Goal: Task Accomplishment & Management: Complete application form

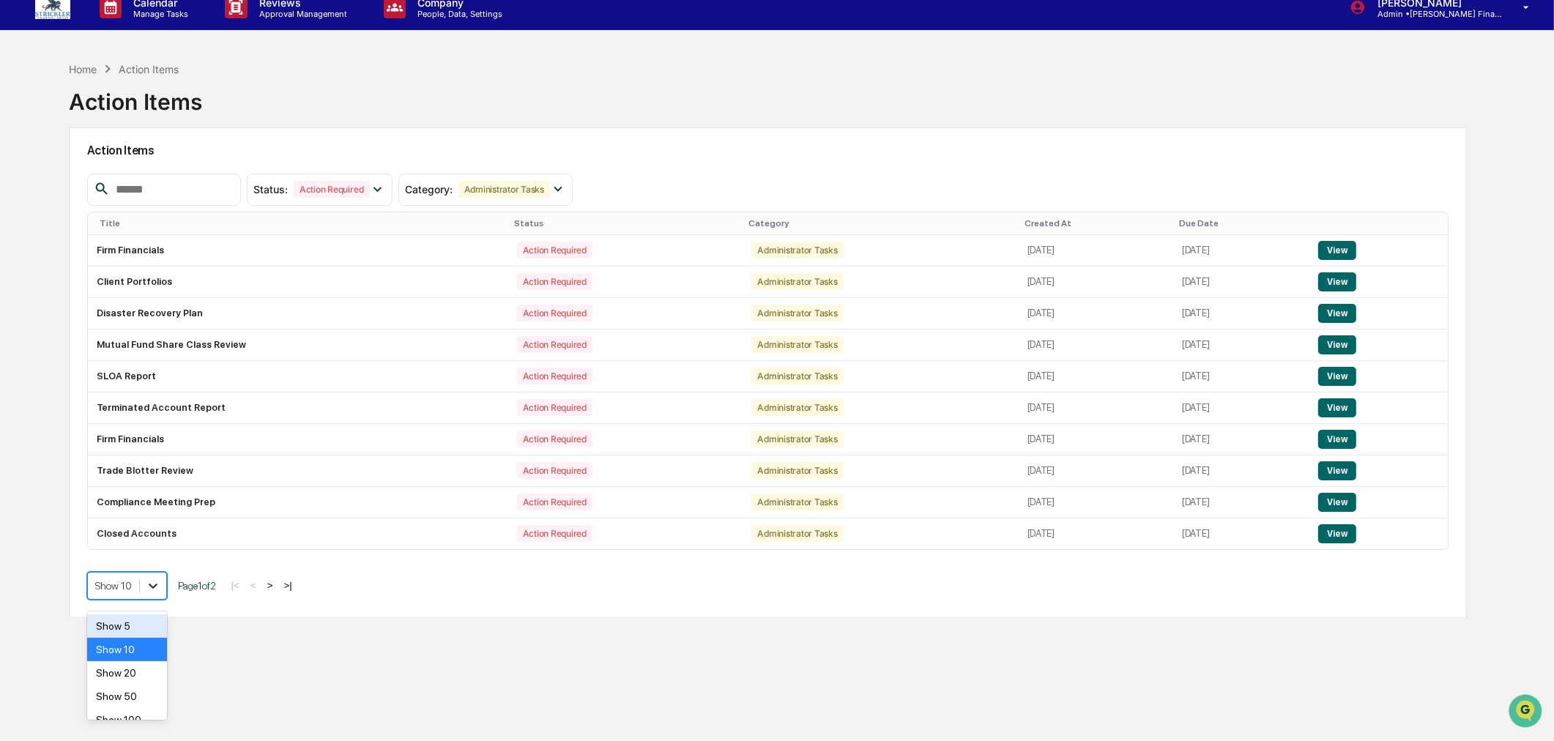
click at [155, 598] on div at bounding box center [153, 586] width 26 height 26
click at [137, 691] on div "Show 50" at bounding box center [127, 695] width 80 height 23
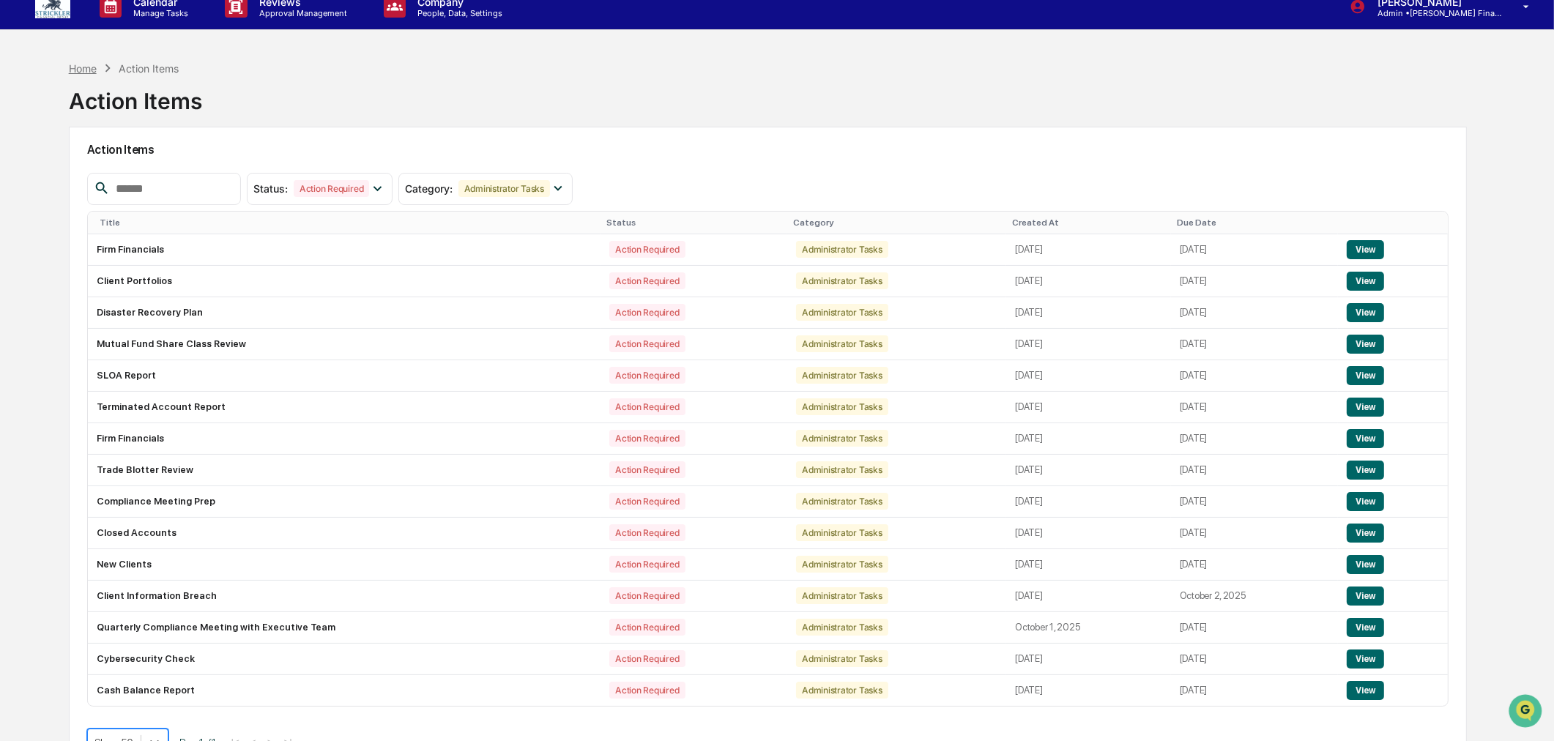
click at [70, 67] on div "Home" at bounding box center [83, 68] width 28 height 12
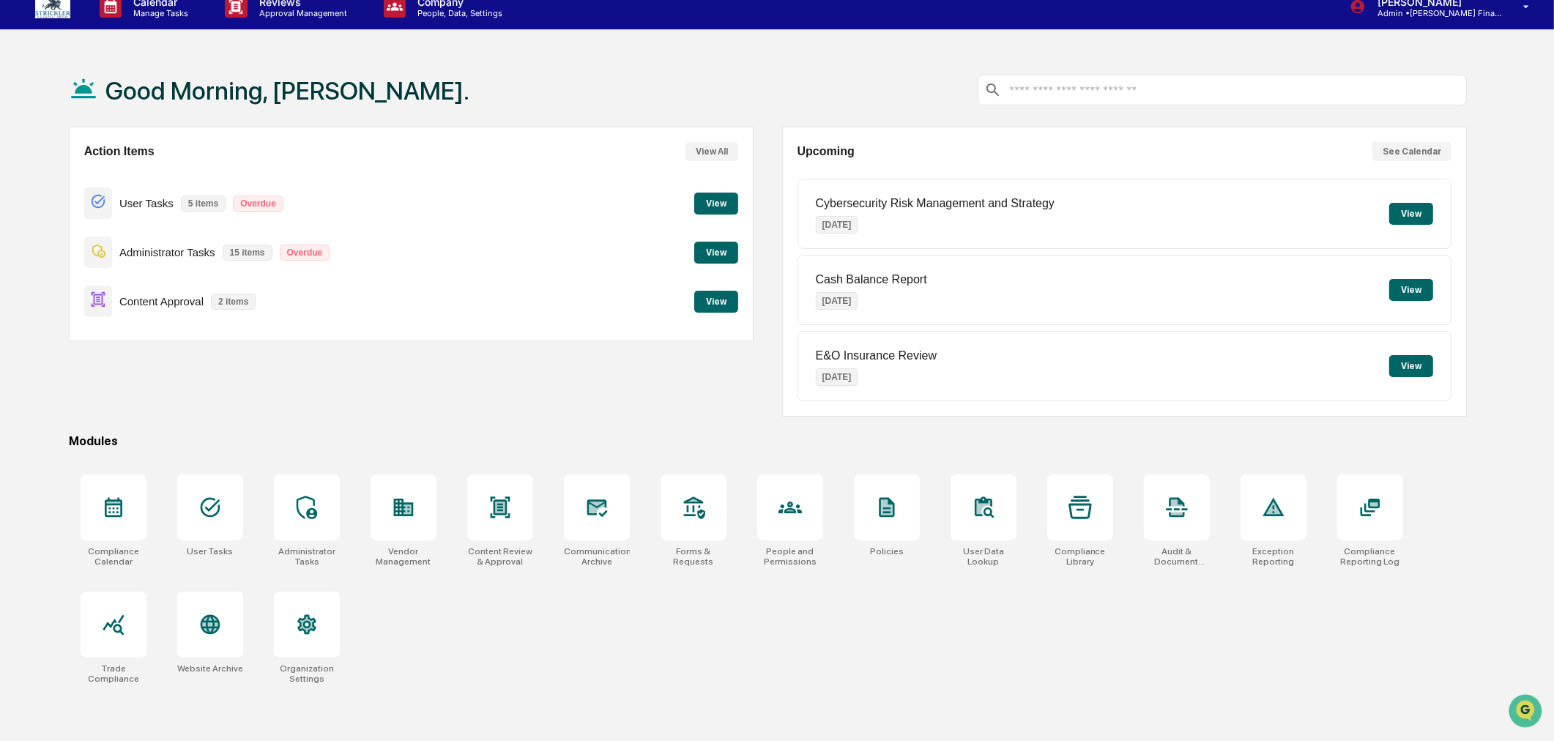
click at [723, 251] on button "View" at bounding box center [716, 253] width 44 height 22
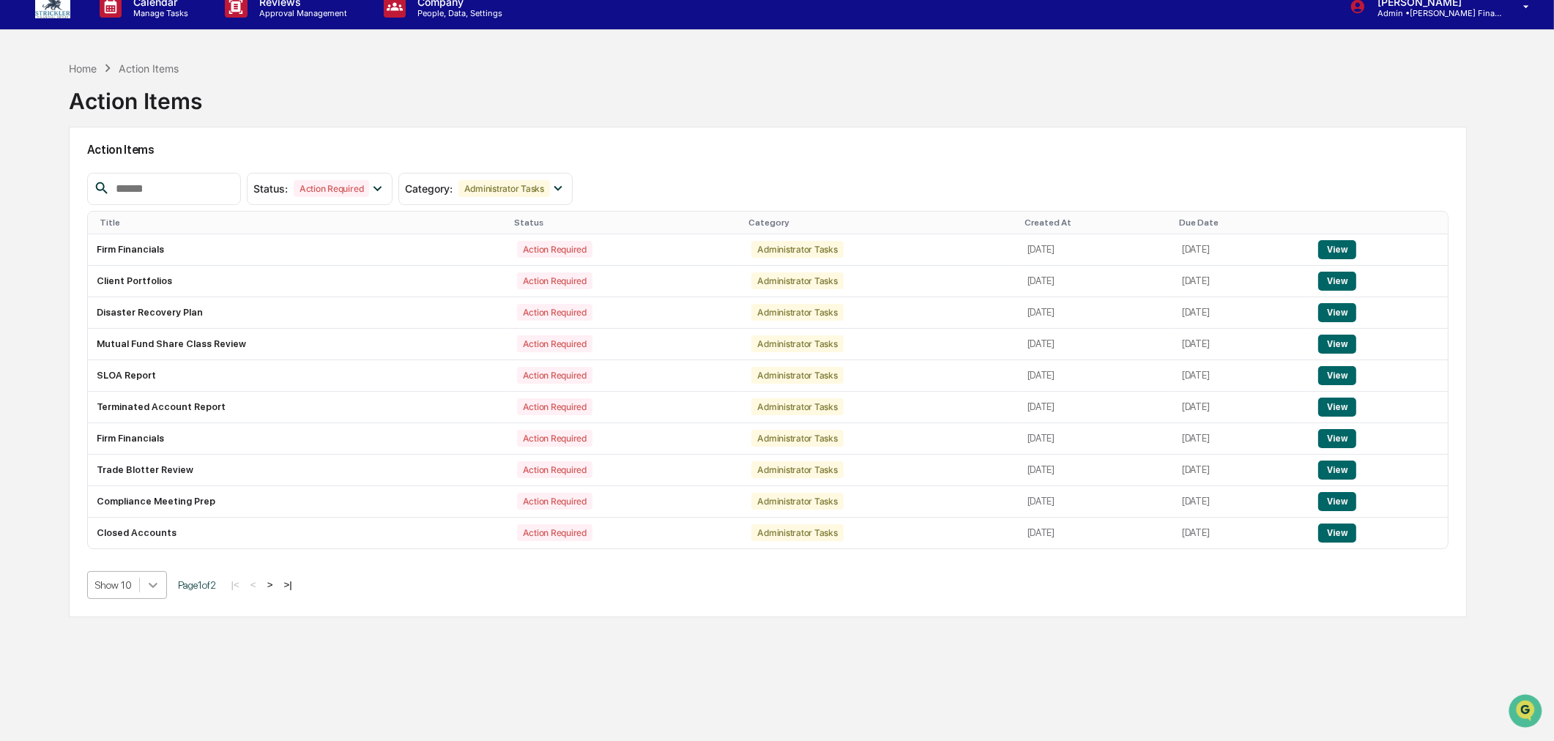
click at [152, 588] on icon at bounding box center [153, 585] width 9 height 5
click at [140, 694] on div "Show 50" at bounding box center [127, 695] width 80 height 23
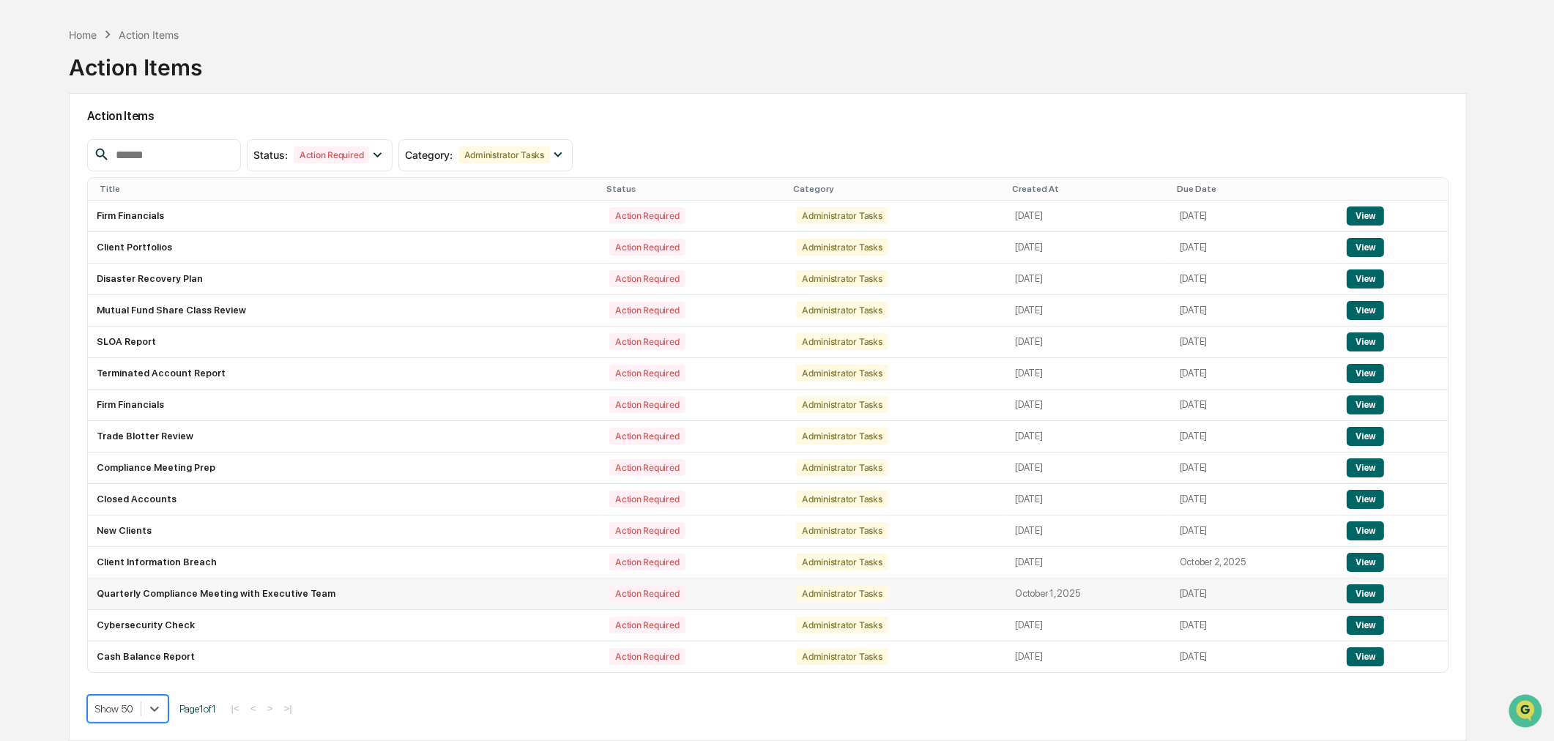
scroll to position [70, 0]
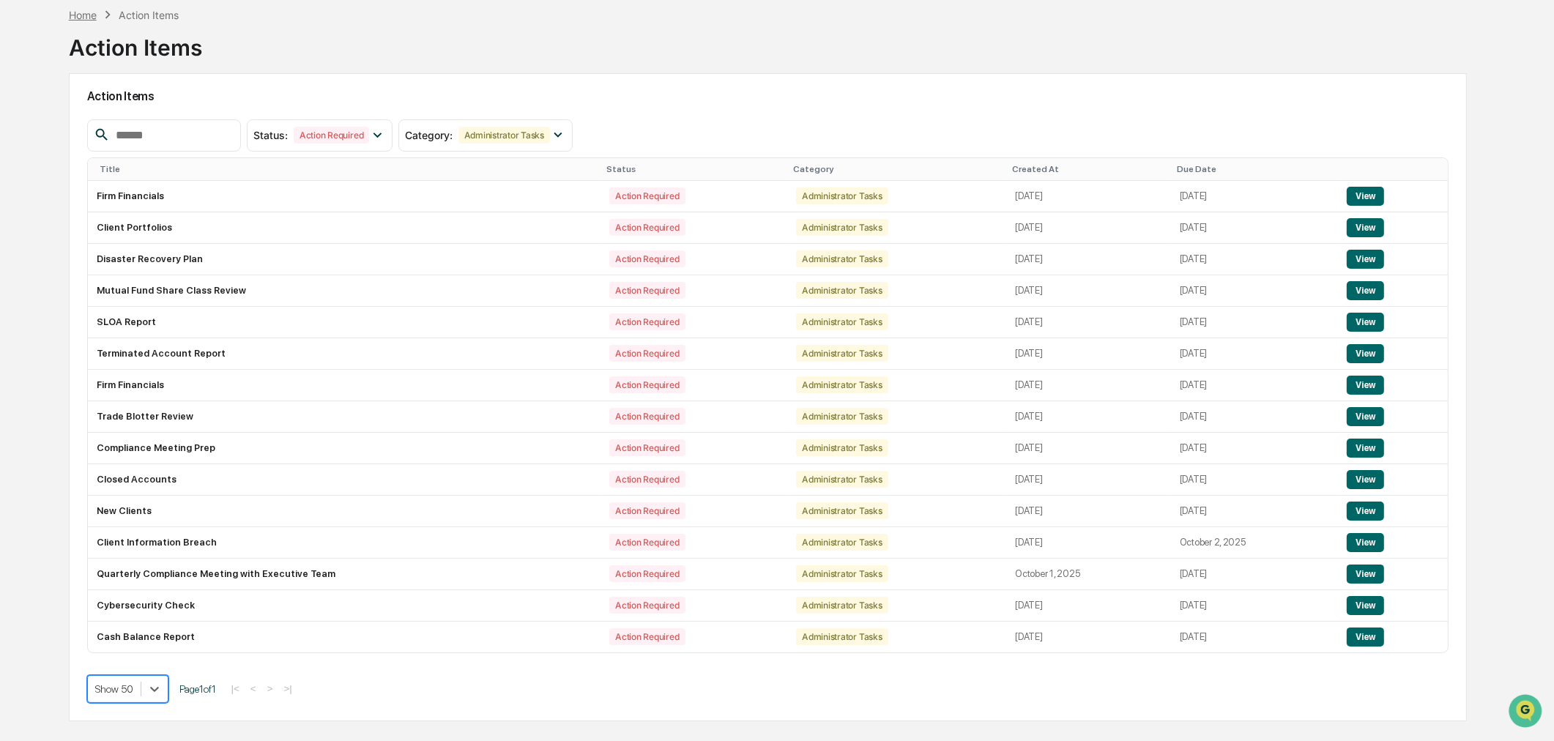
click at [78, 12] on div "Home" at bounding box center [83, 15] width 28 height 12
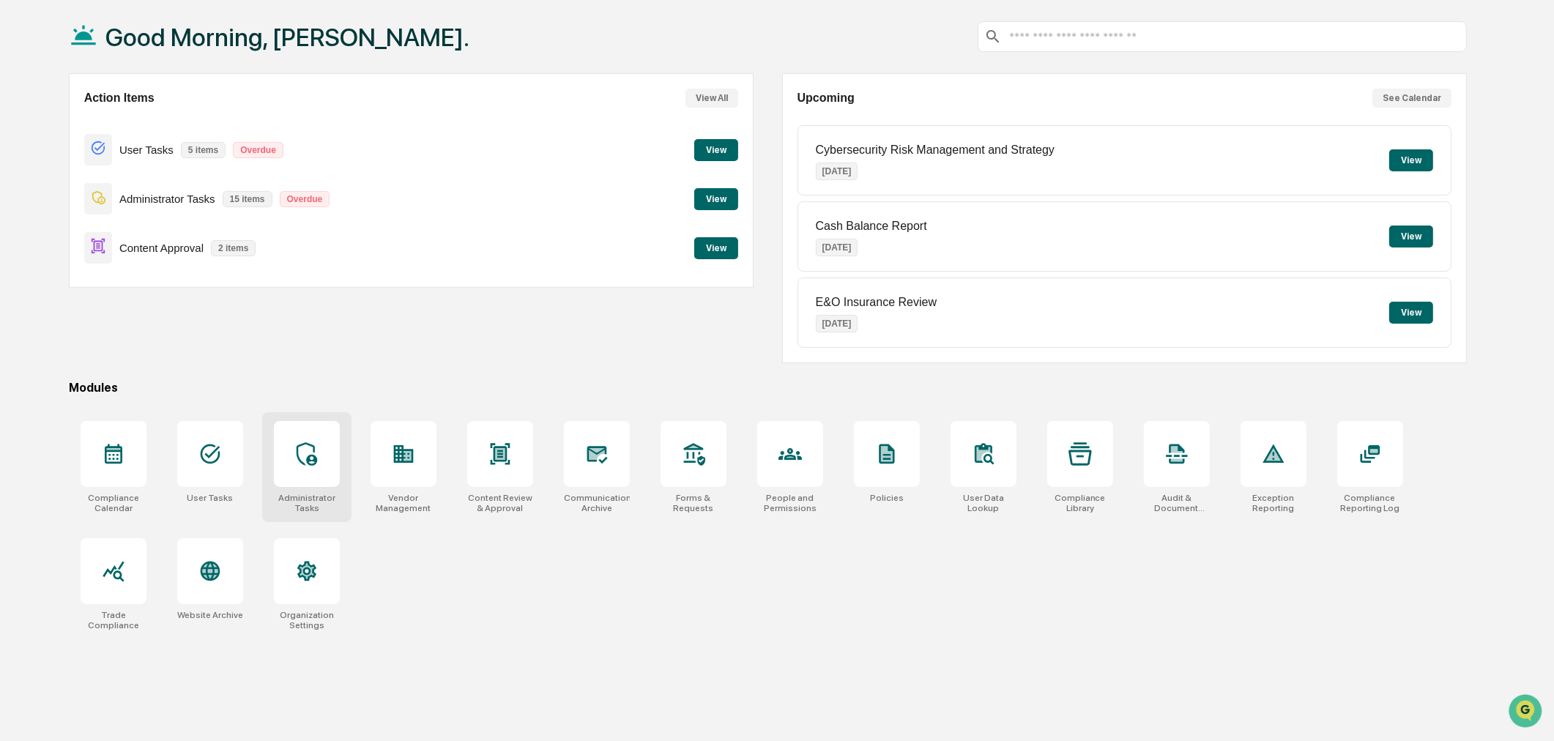
click at [304, 448] on icon at bounding box center [306, 453] width 23 height 23
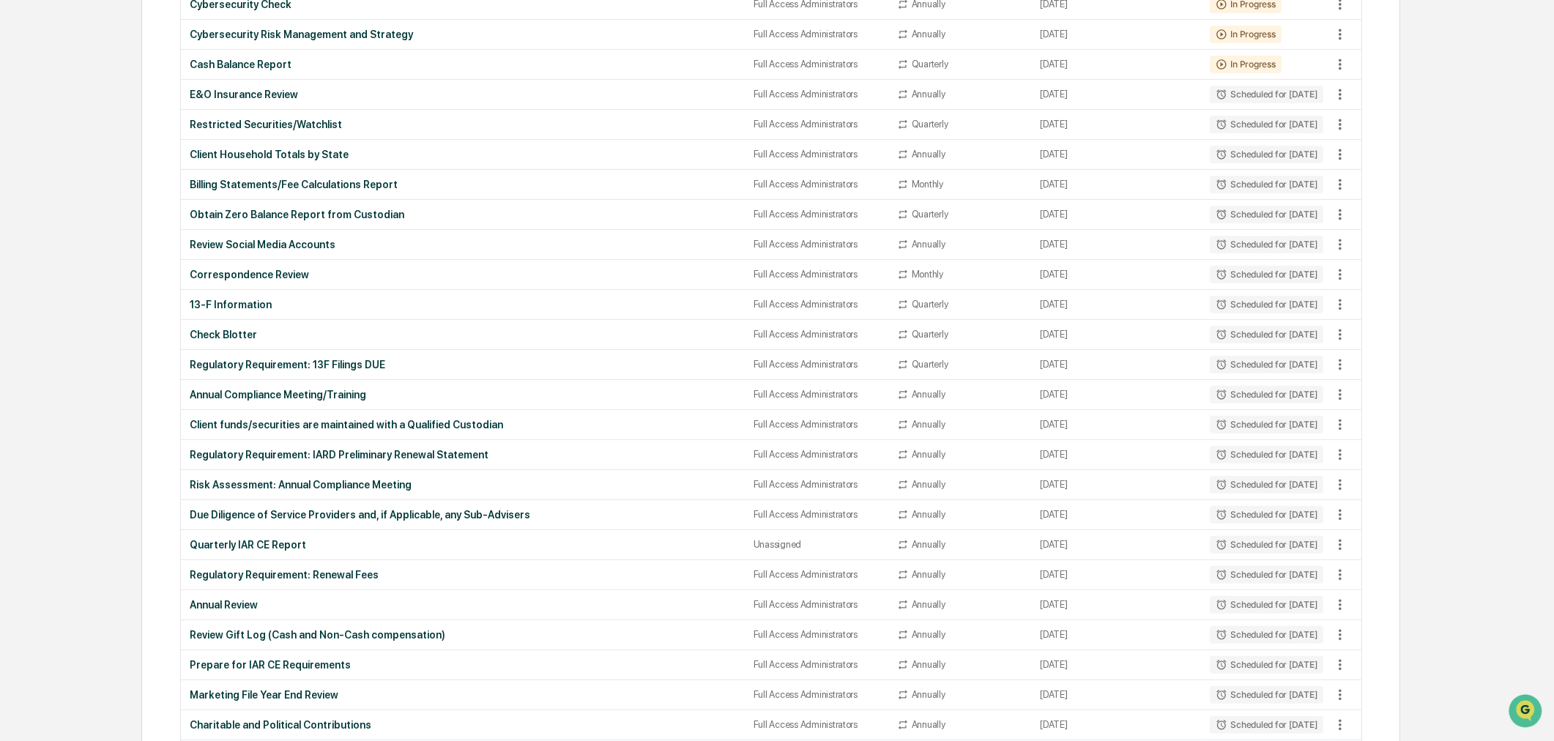
scroll to position [650, 0]
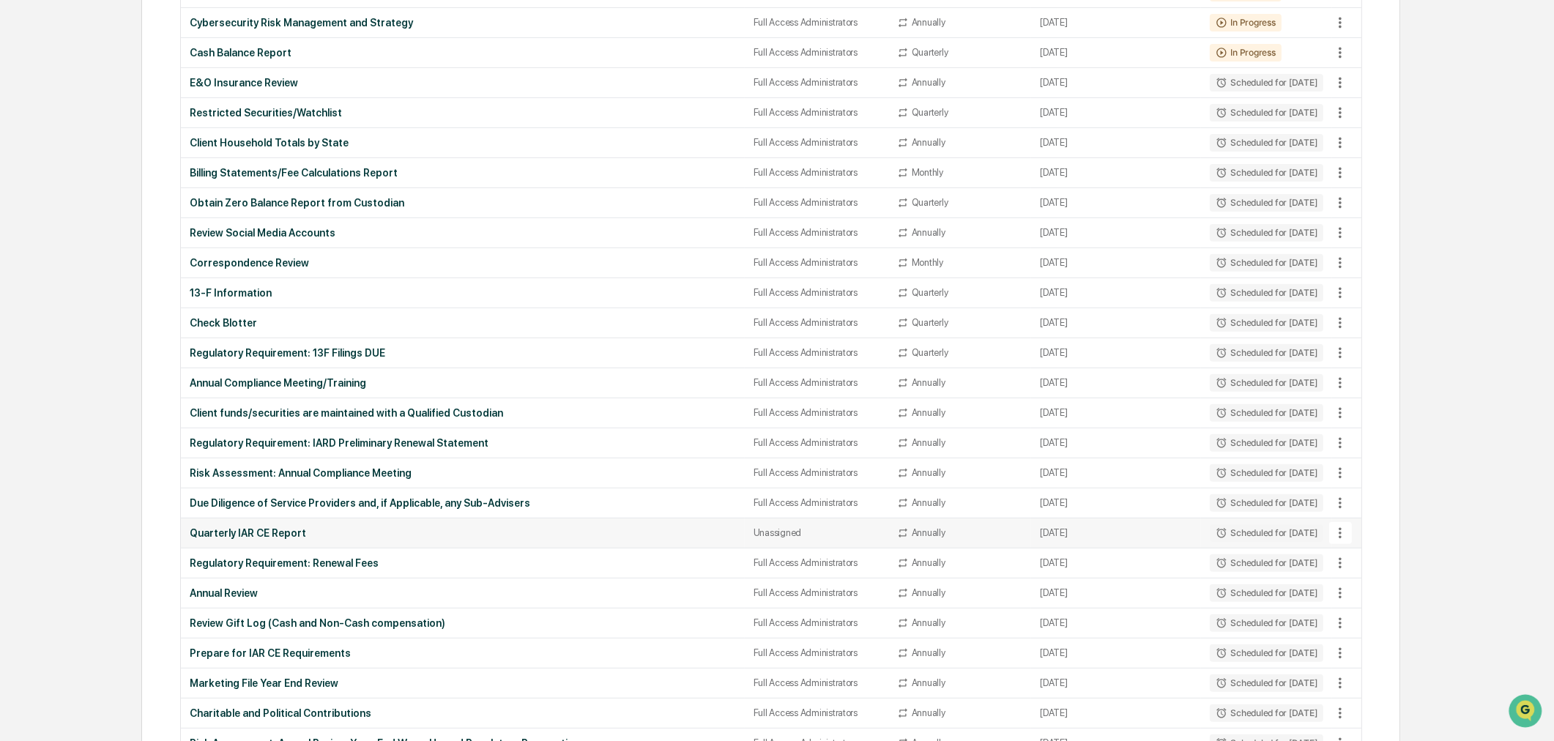
click at [243, 531] on div "Quarterly IAR CE Report" at bounding box center [463, 533] width 546 height 12
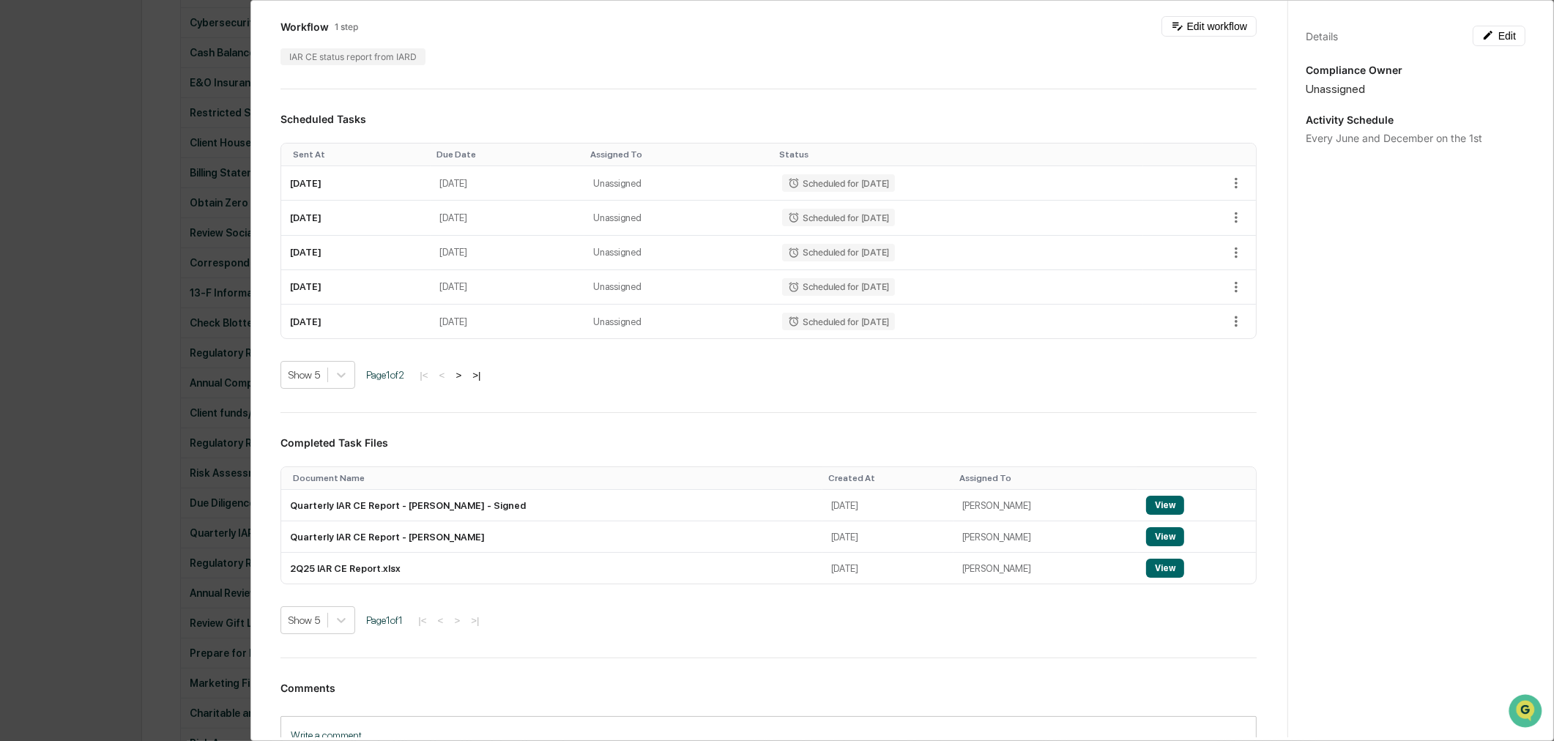
scroll to position [148, 0]
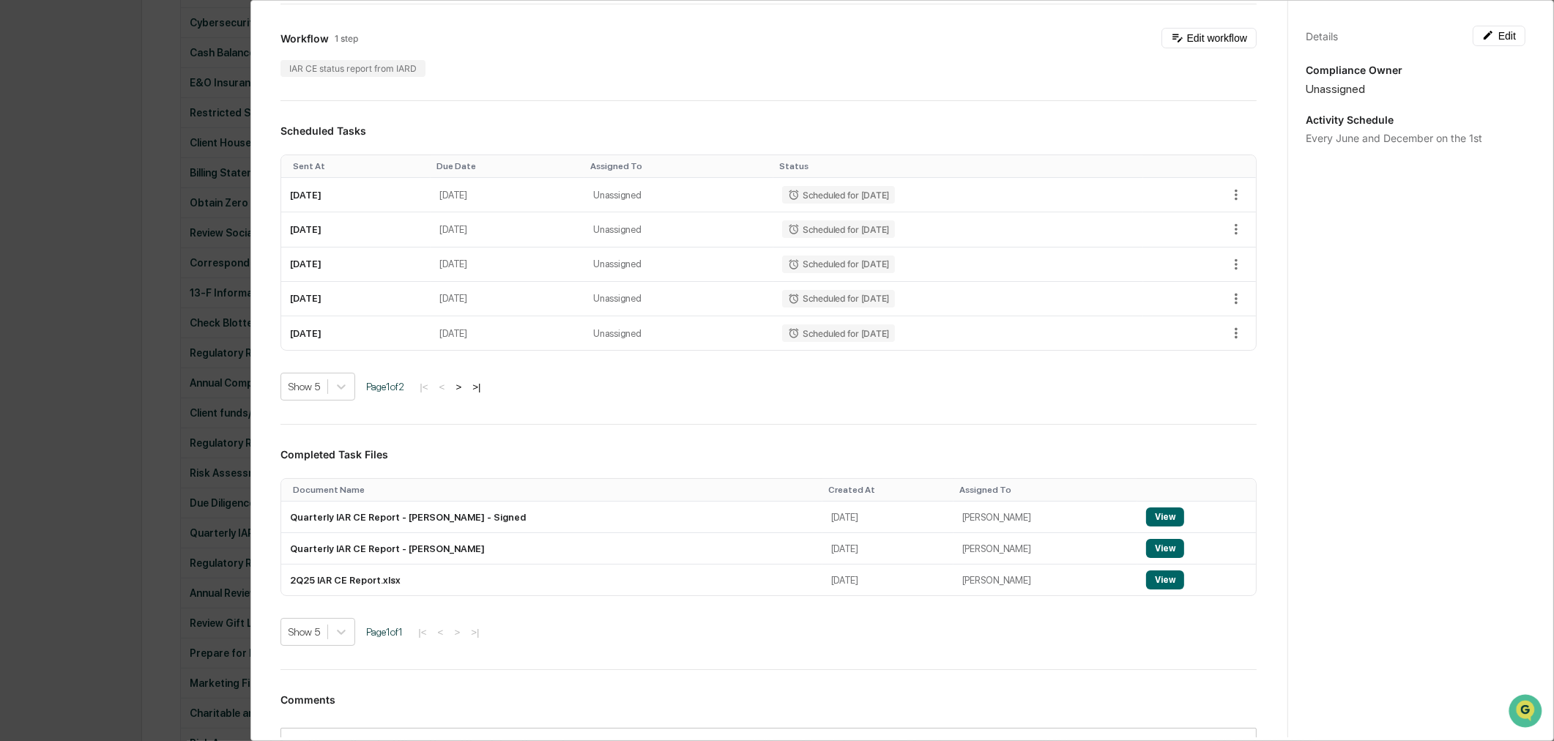
click at [105, 254] on div "Administrator Activity List Quarterly IAR CE Report Start Task Spawn Task Quart…" at bounding box center [777, 370] width 1554 height 741
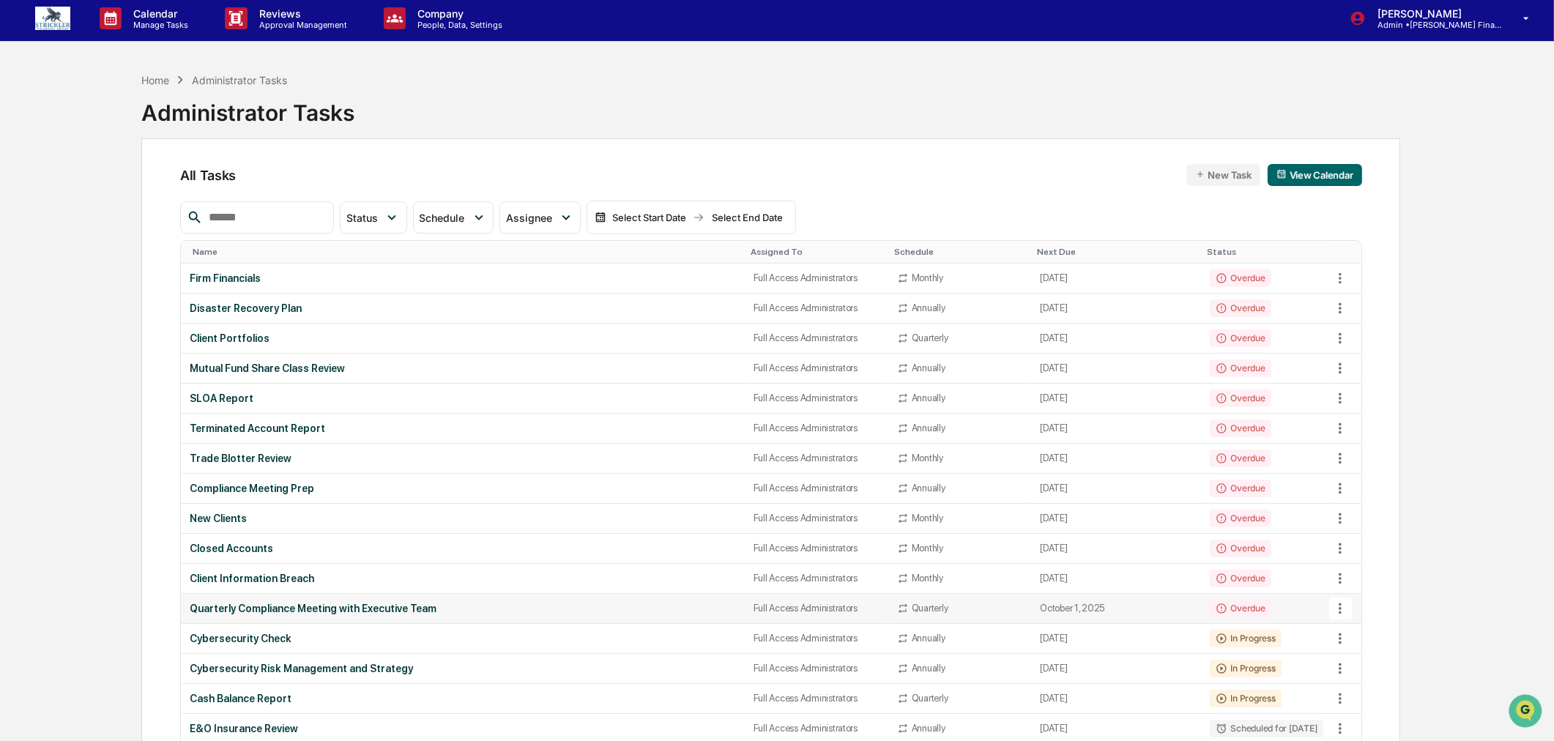
scroll to position [0, 0]
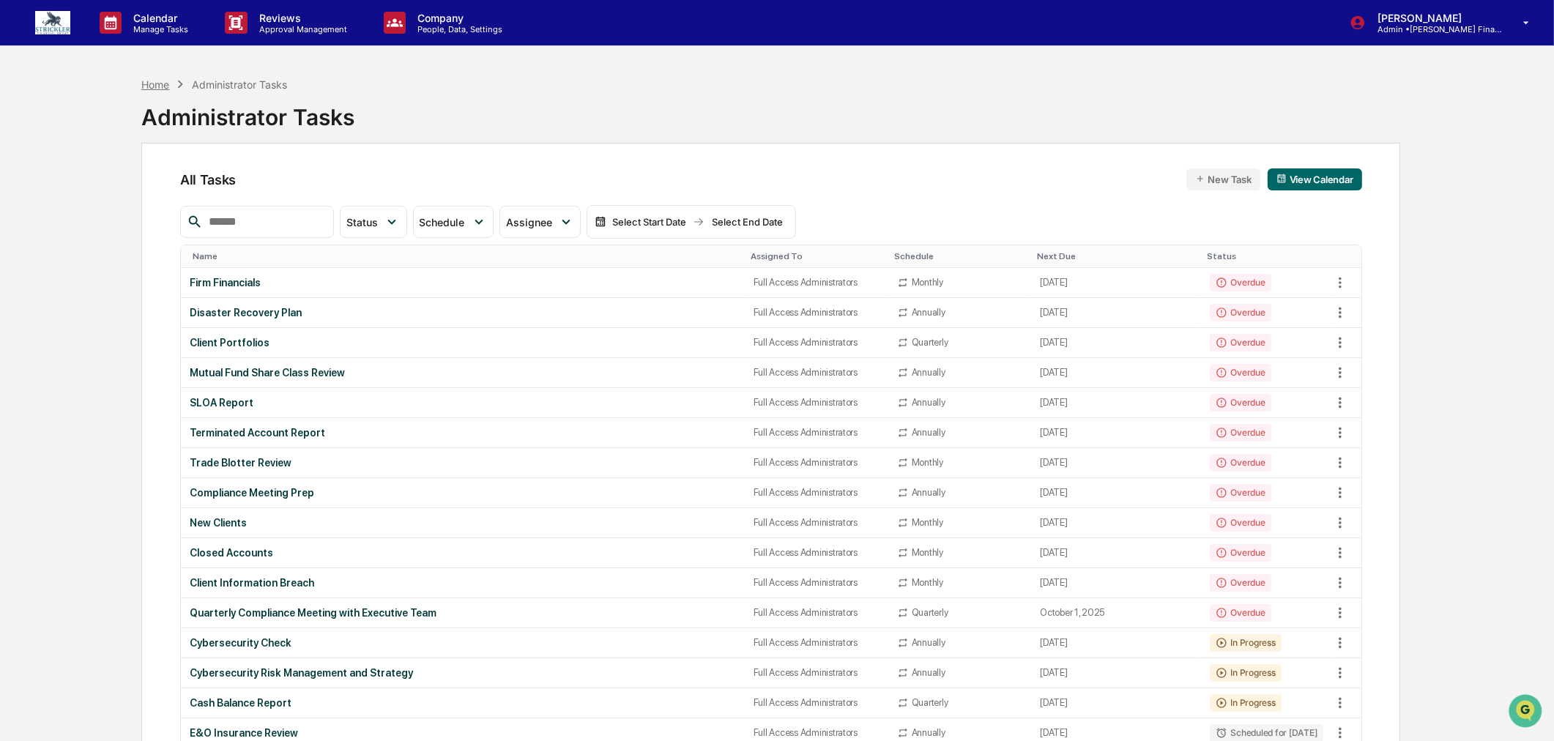
click at [163, 81] on div "Home" at bounding box center [155, 84] width 28 height 12
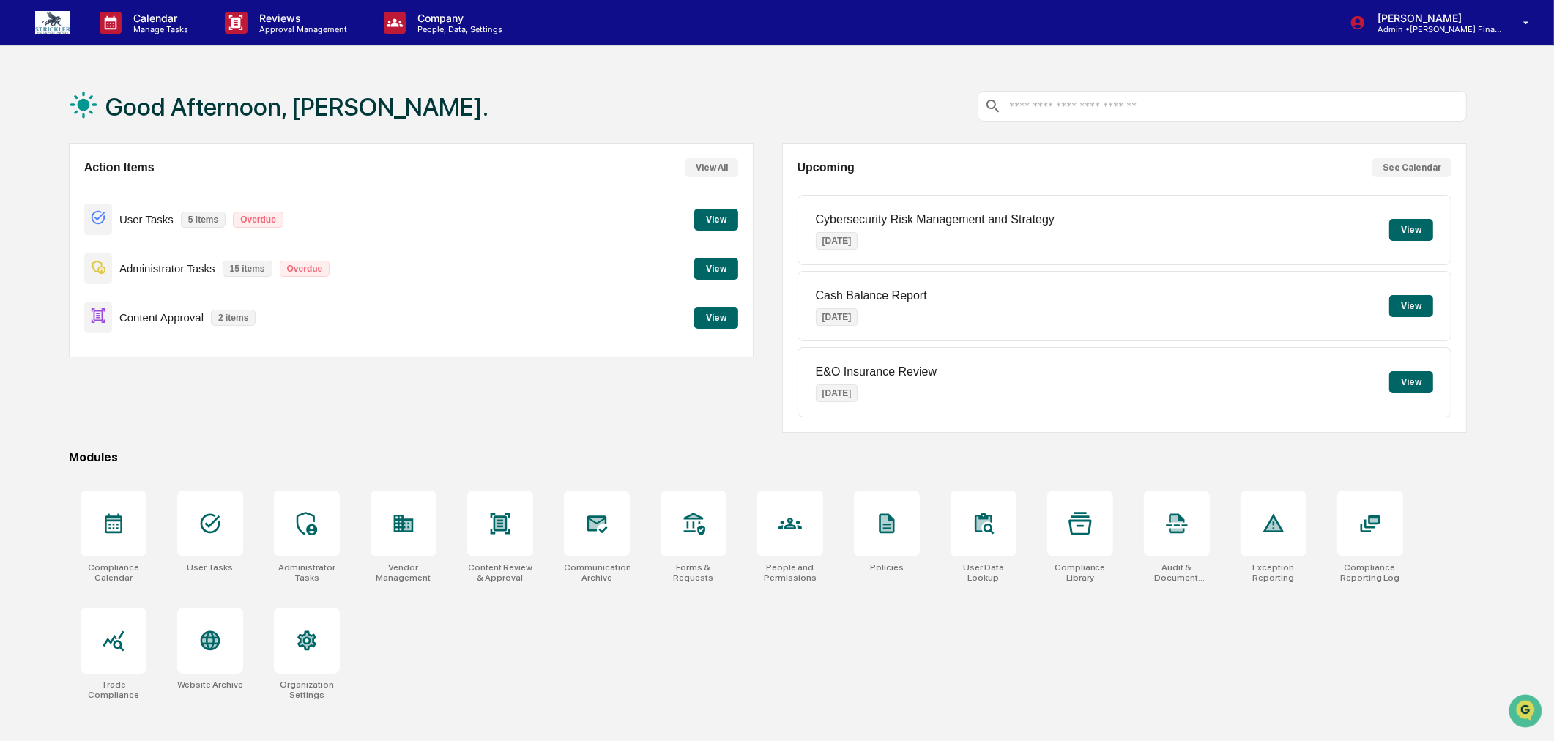
click at [721, 273] on button "View" at bounding box center [716, 269] width 44 height 22
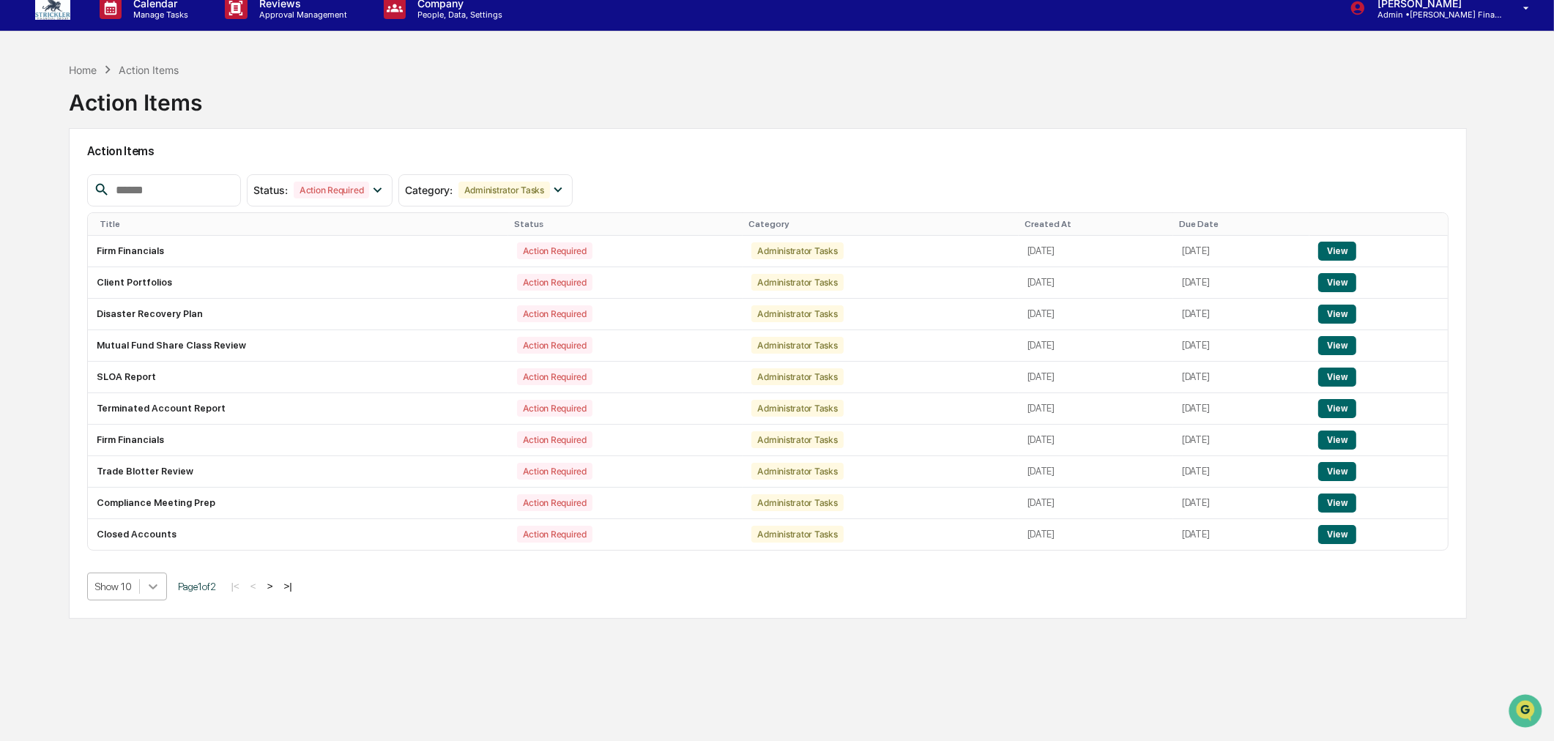
click at [156, 612] on body "Calendar Manage Tasks Reviews Approval Management Company People, Data, Setting…" at bounding box center [777, 390] width 1554 height 811
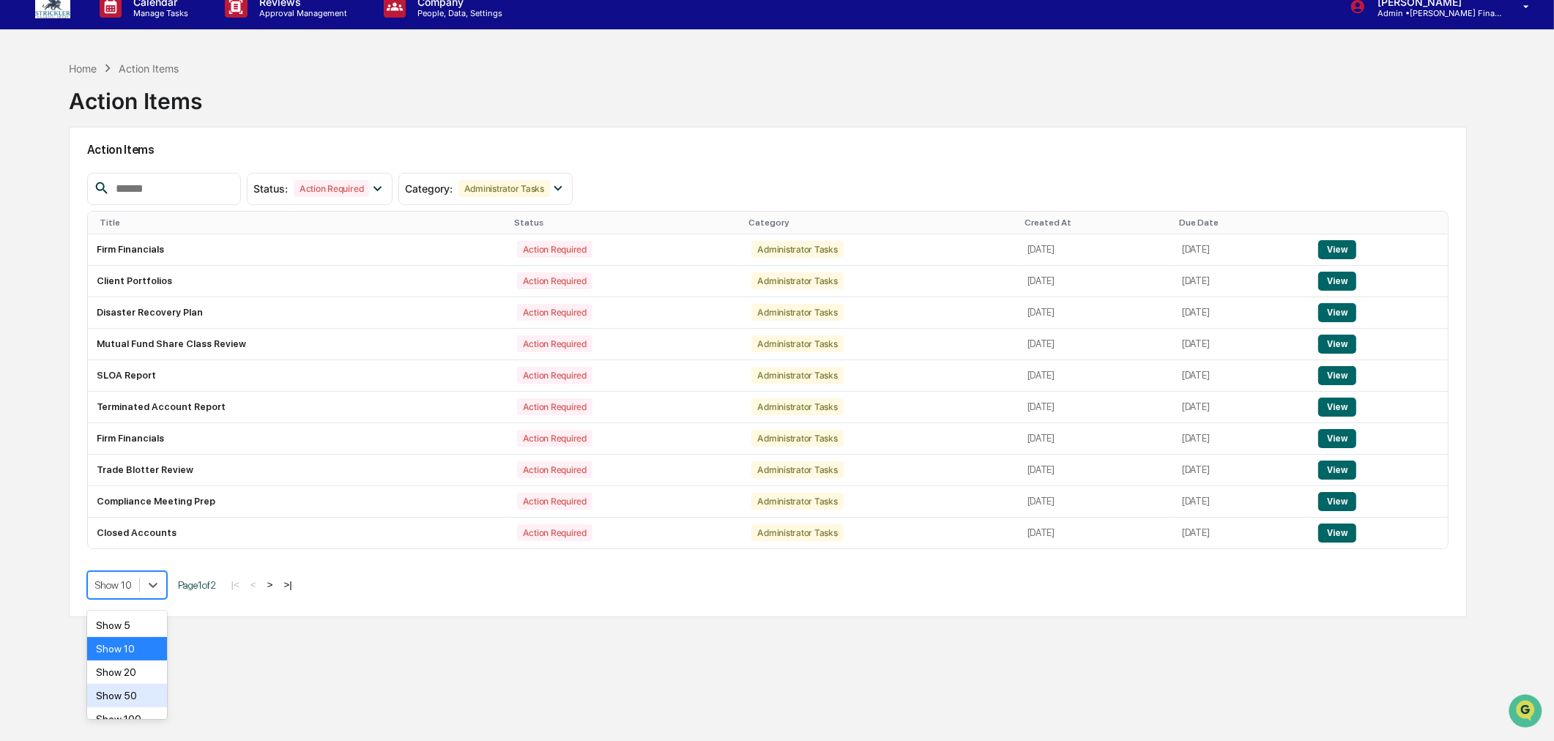
click at [136, 698] on div "Show 50" at bounding box center [127, 695] width 80 height 23
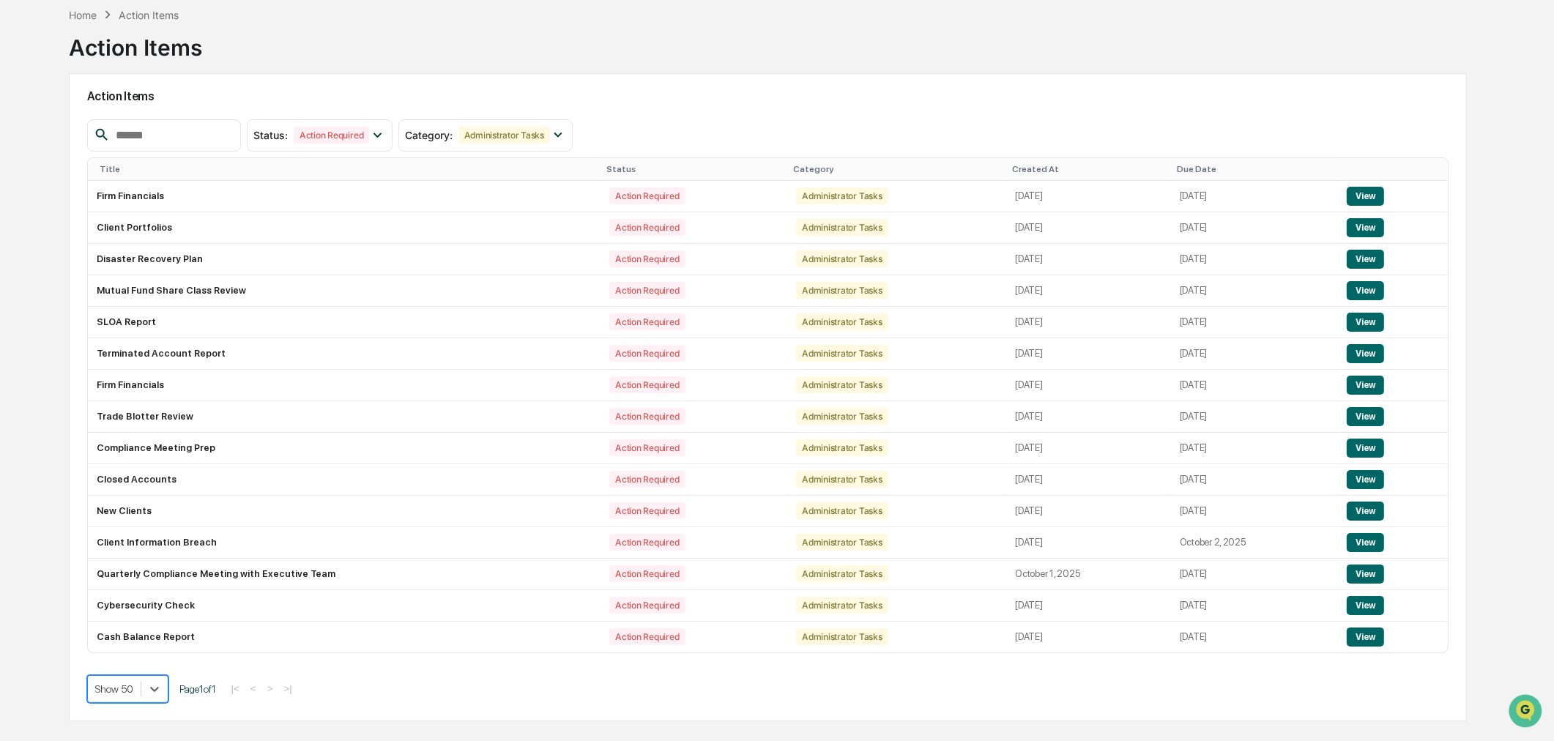
scroll to position [0, 0]
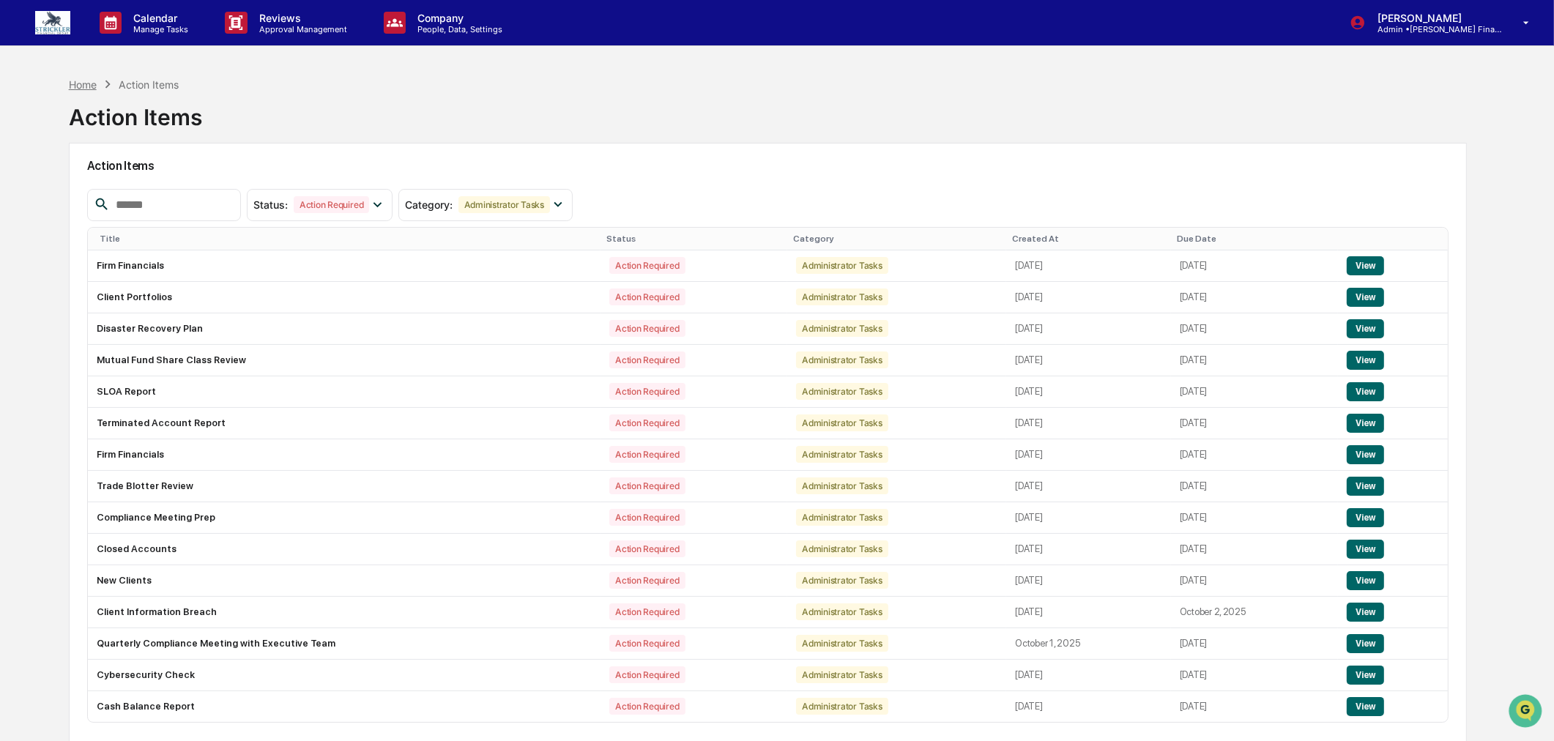
click at [81, 81] on div "Home" at bounding box center [83, 84] width 28 height 12
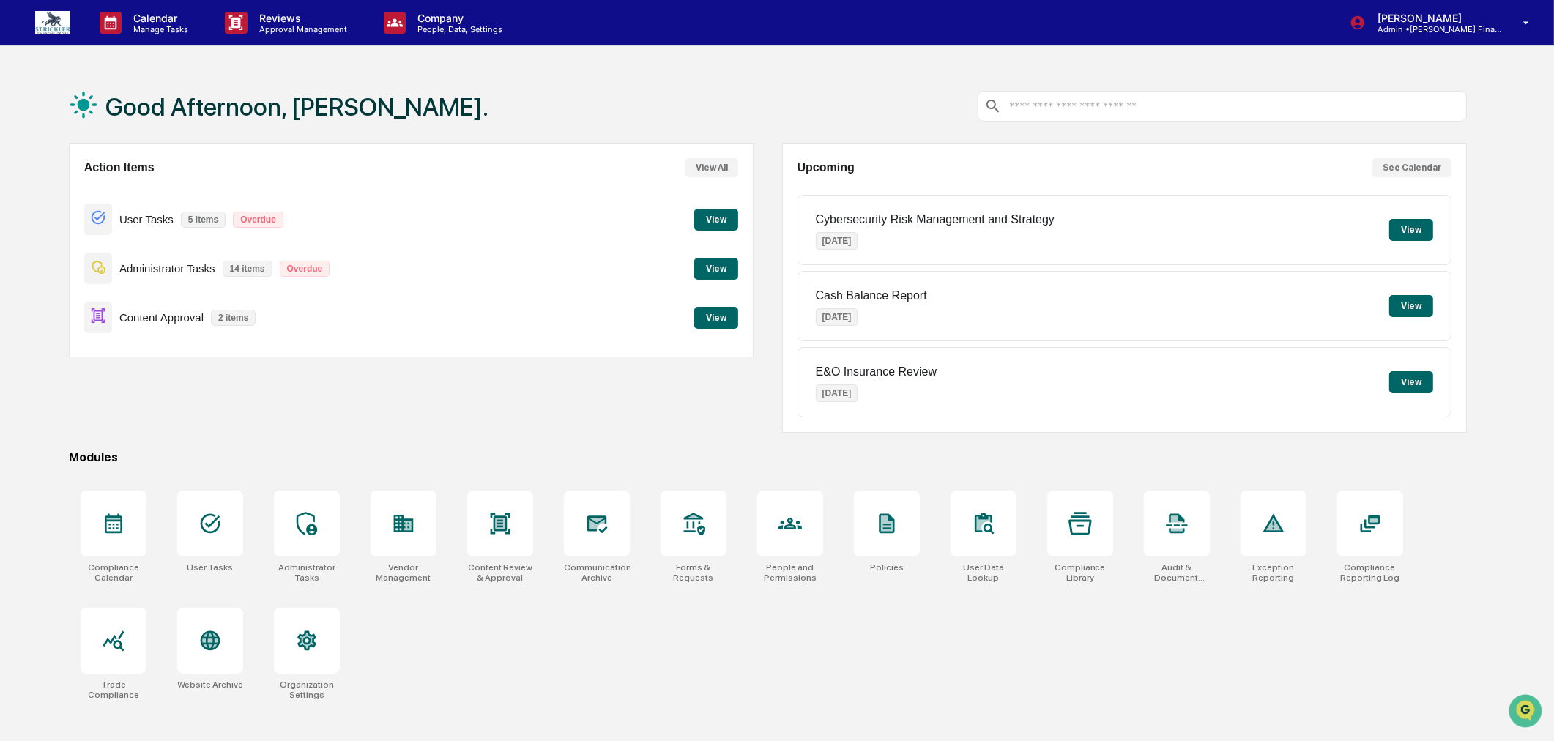
click at [722, 317] on button "View" at bounding box center [716, 318] width 44 height 22
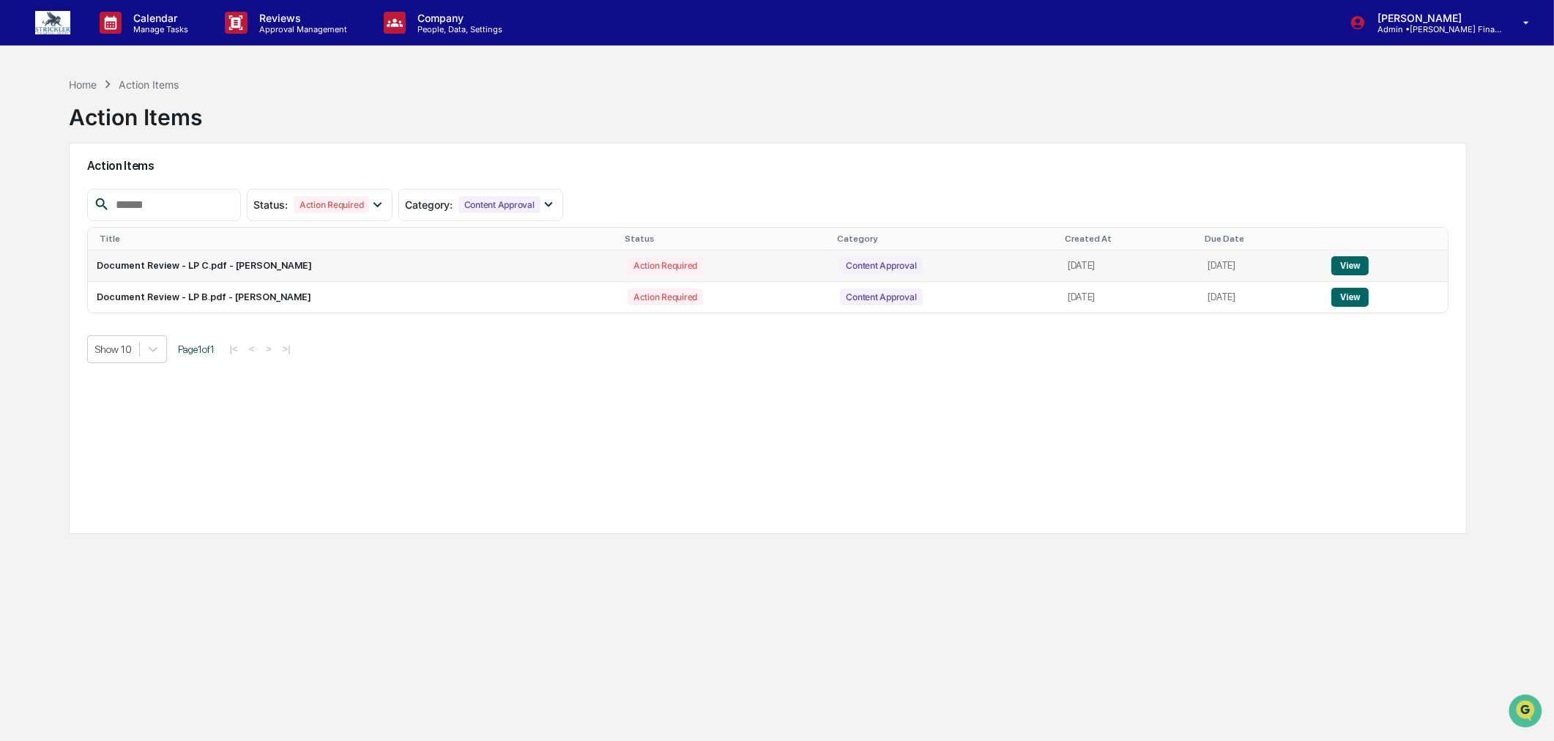
click at [1360, 261] on button "View" at bounding box center [1350, 265] width 37 height 19
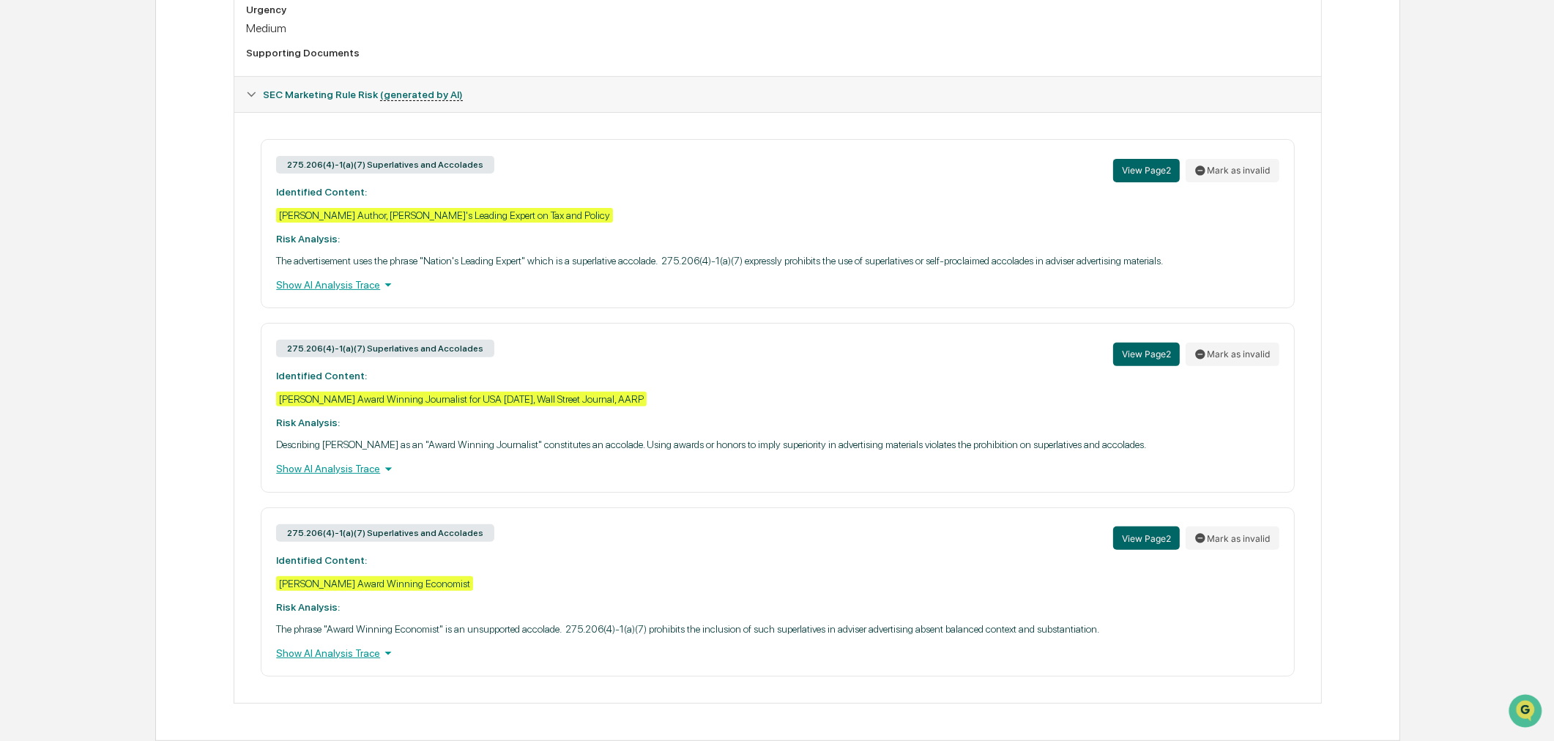
scroll to position [625, 0]
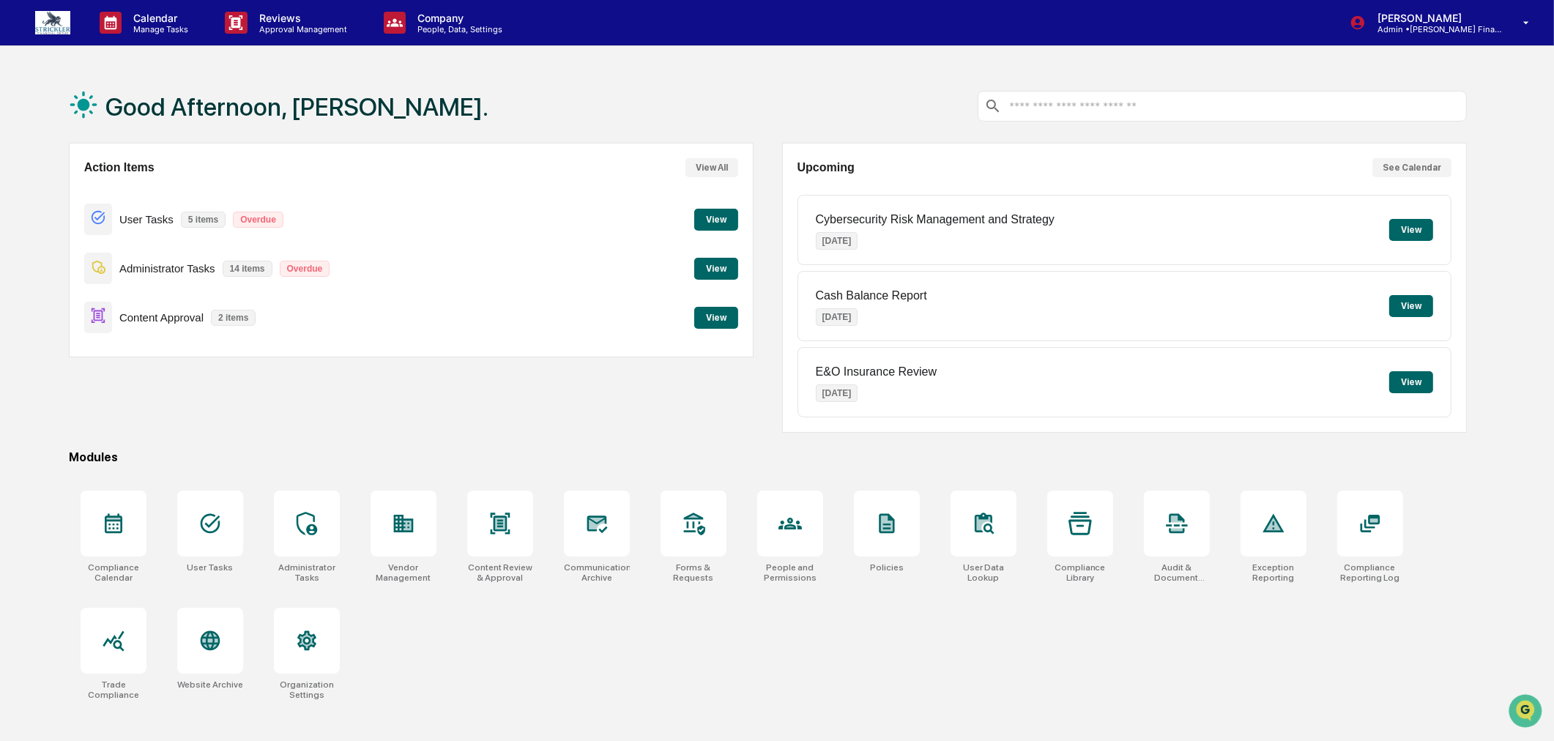
click at [716, 324] on button "View" at bounding box center [716, 318] width 44 height 22
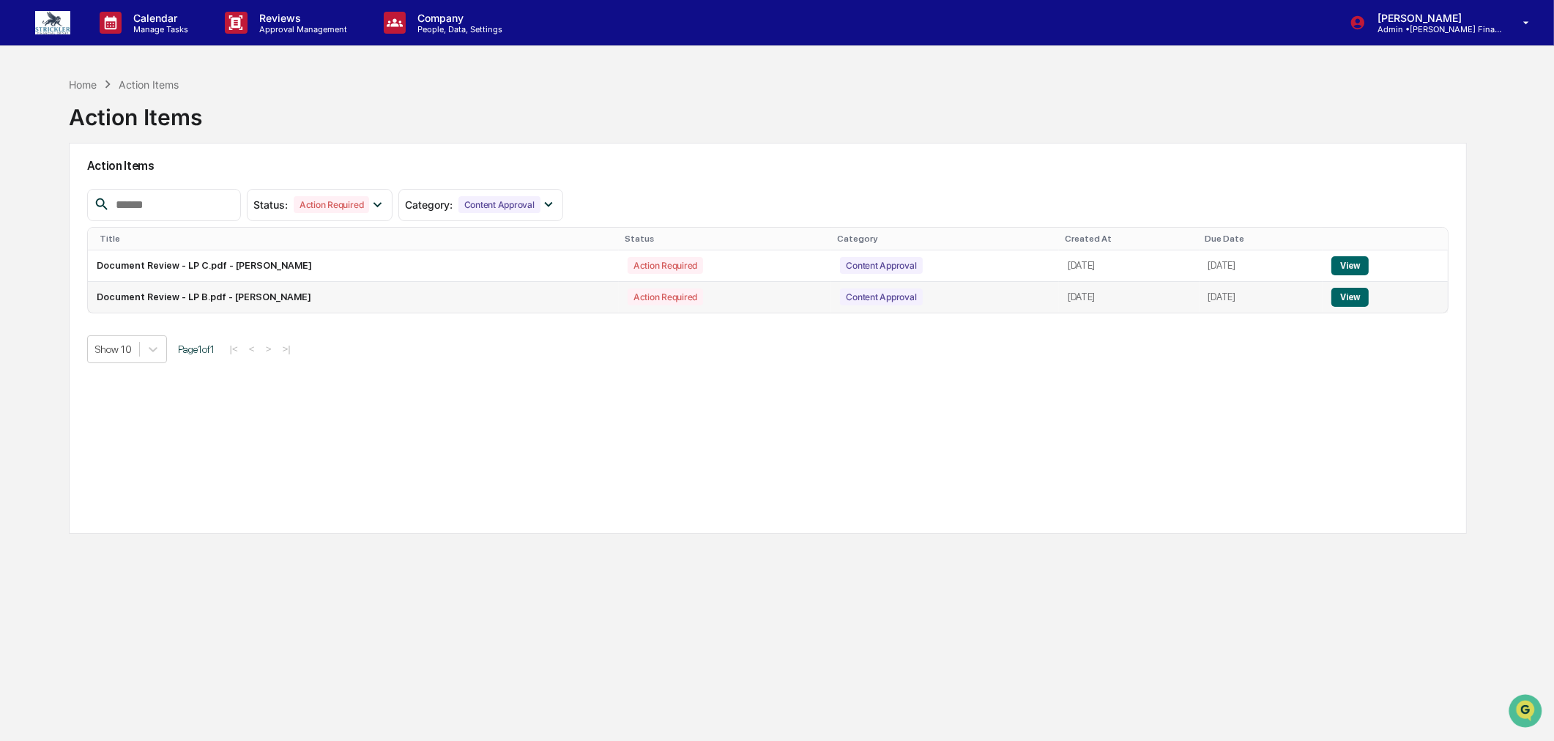
click at [1357, 299] on button "View" at bounding box center [1350, 297] width 37 height 19
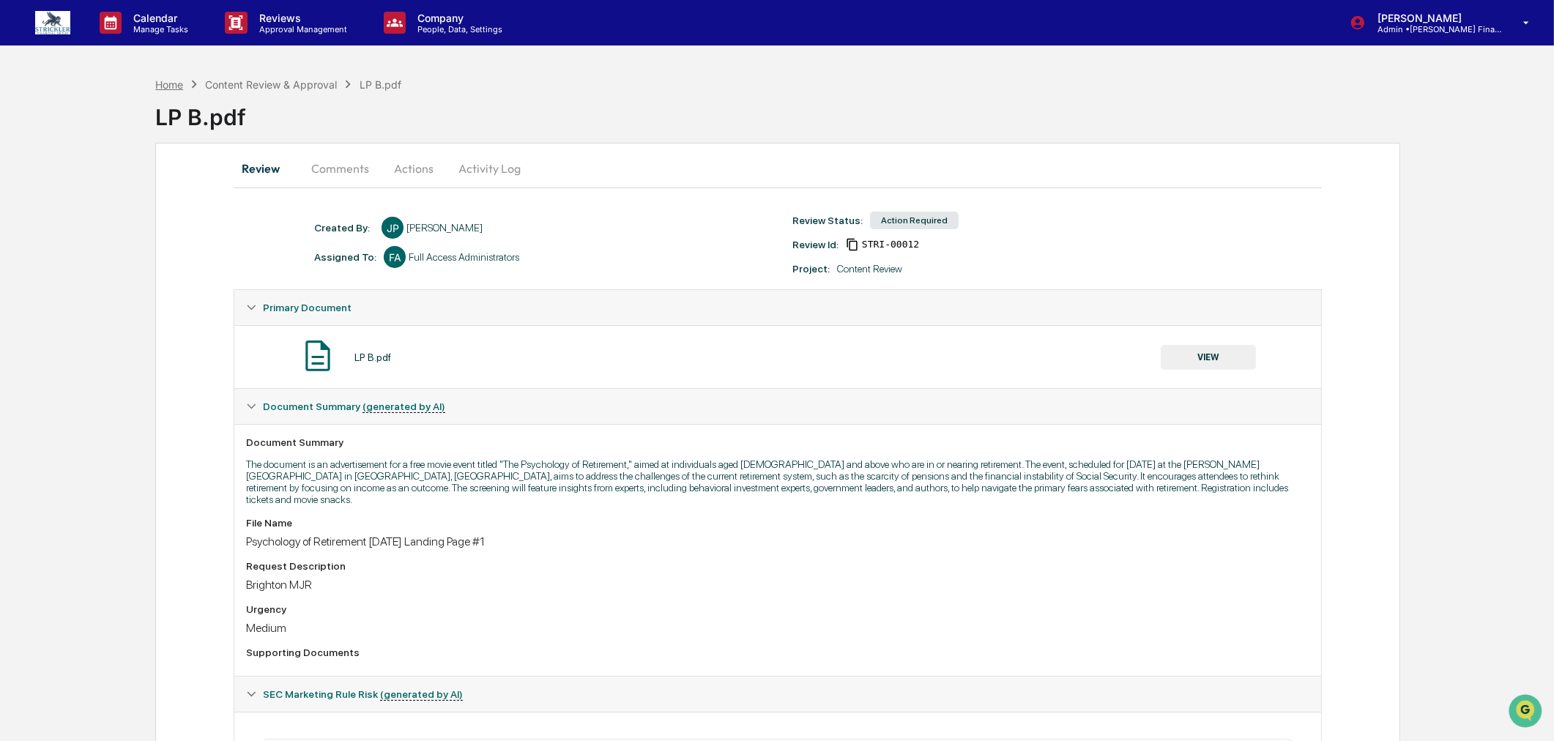
click at [156, 79] on div "Home" at bounding box center [169, 84] width 28 height 12
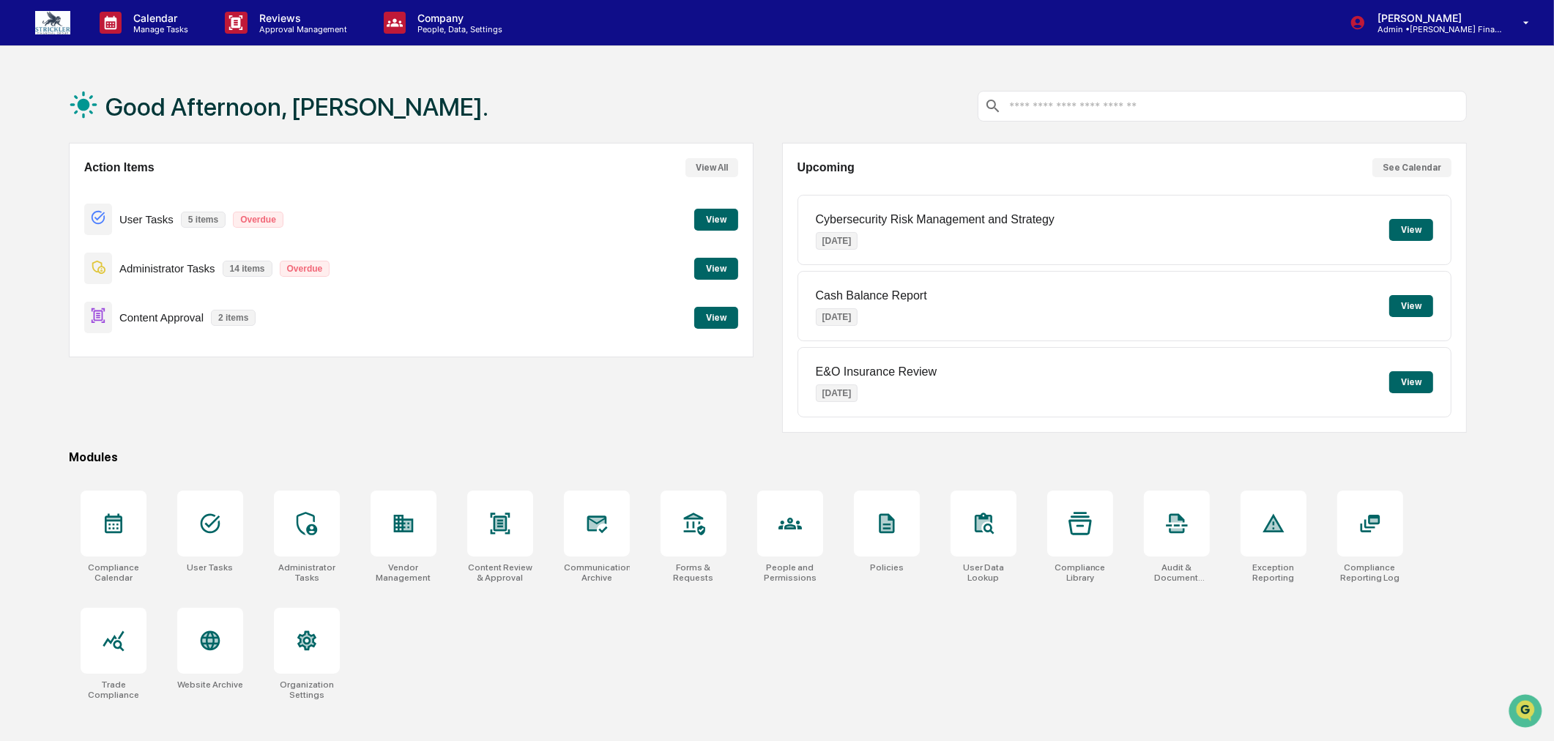
click at [719, 264] on button "View" at bounding box center [716, 269] width 44 height 22
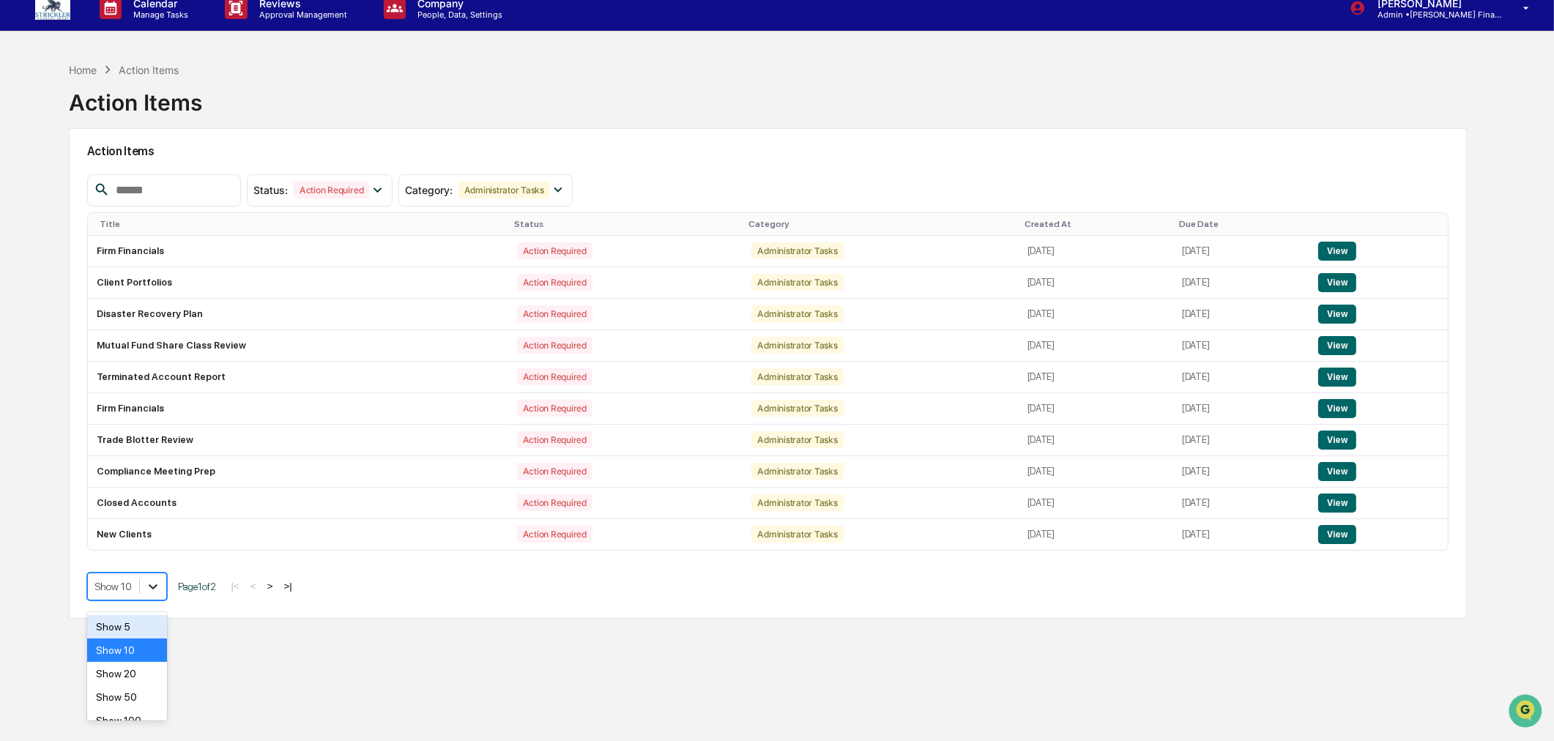
click at [152, 613] on body "Calendar Manage Tasks Reviews Approval Management Company People, Data, Setting…" at bounding box center [777, 390] width 1554 height 811
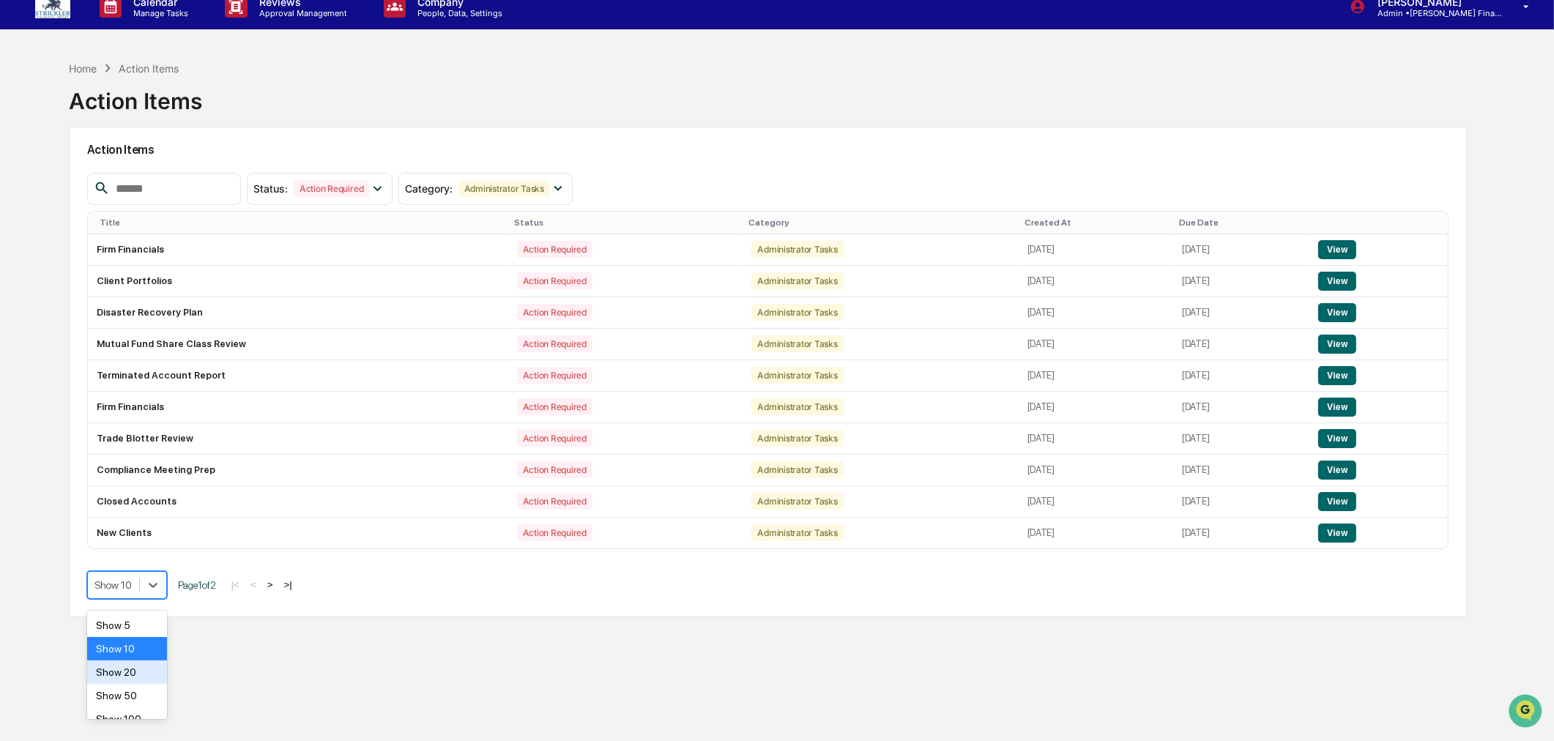
click at [127, 676] on div "Show 20" at bounding box center [127, 672] width 80 height 23
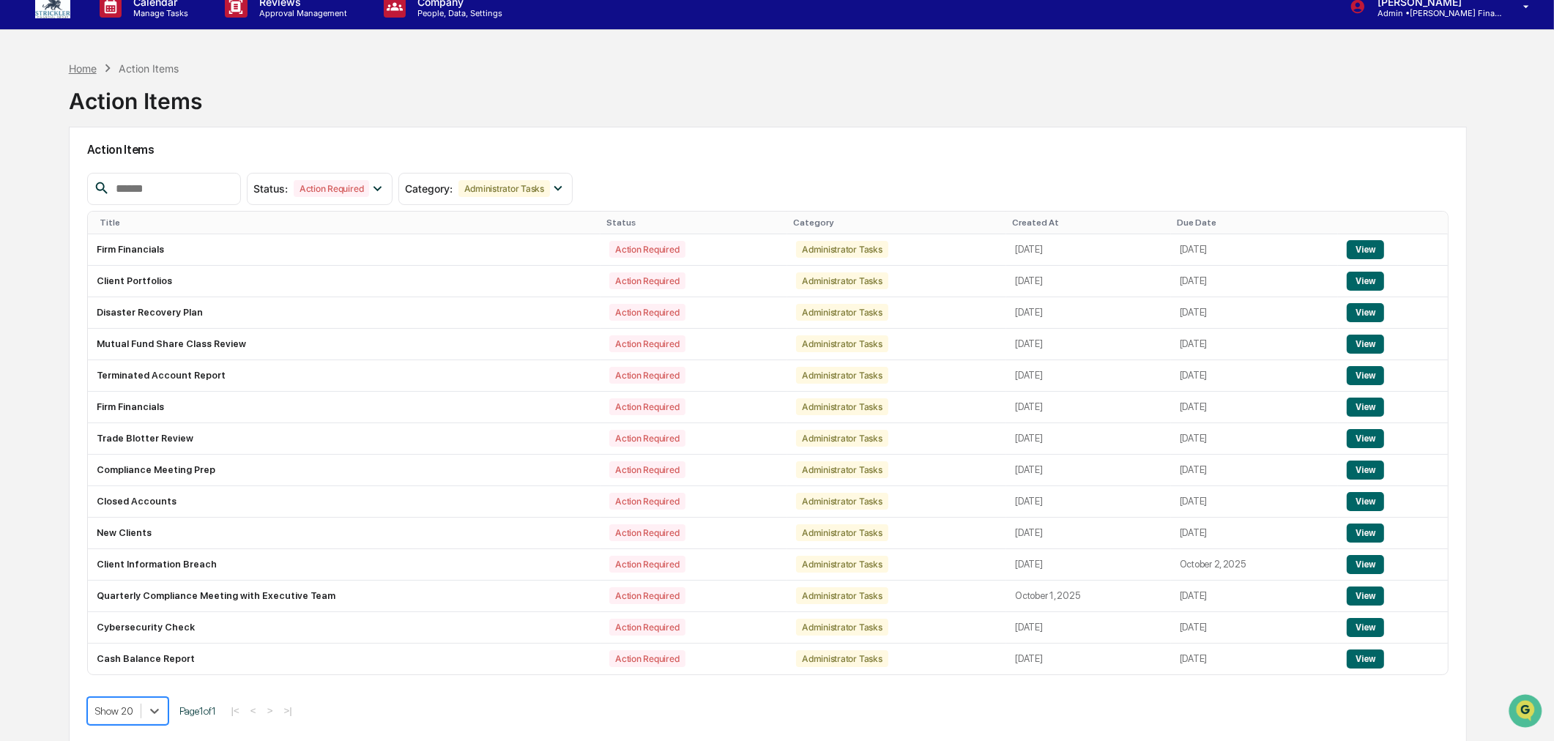
click at [78, 73] on div "Home" at bounding box center [83, 68] width 28 height 12
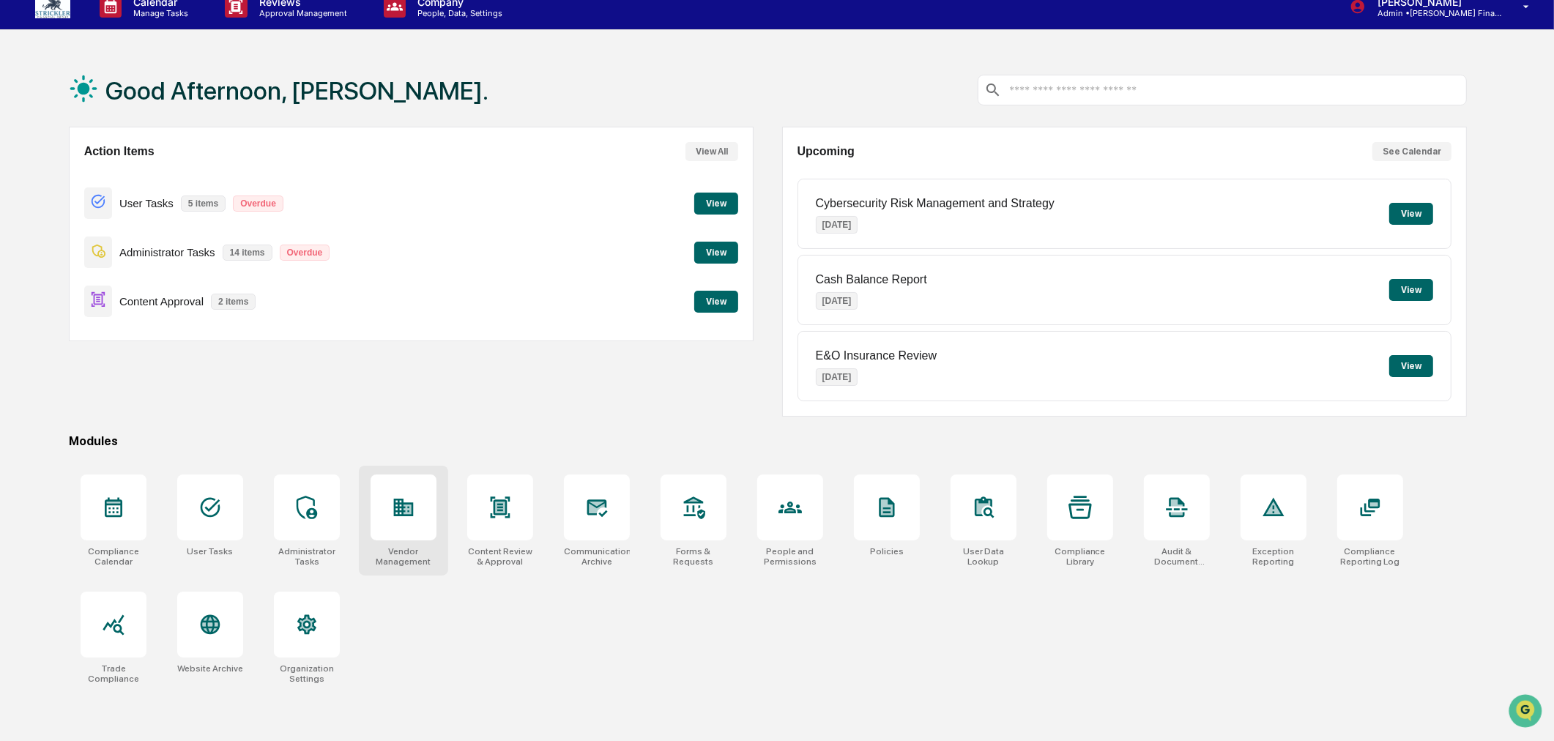
click at [418, 522] on div at bounding box center [404, 508] width 66 height 66
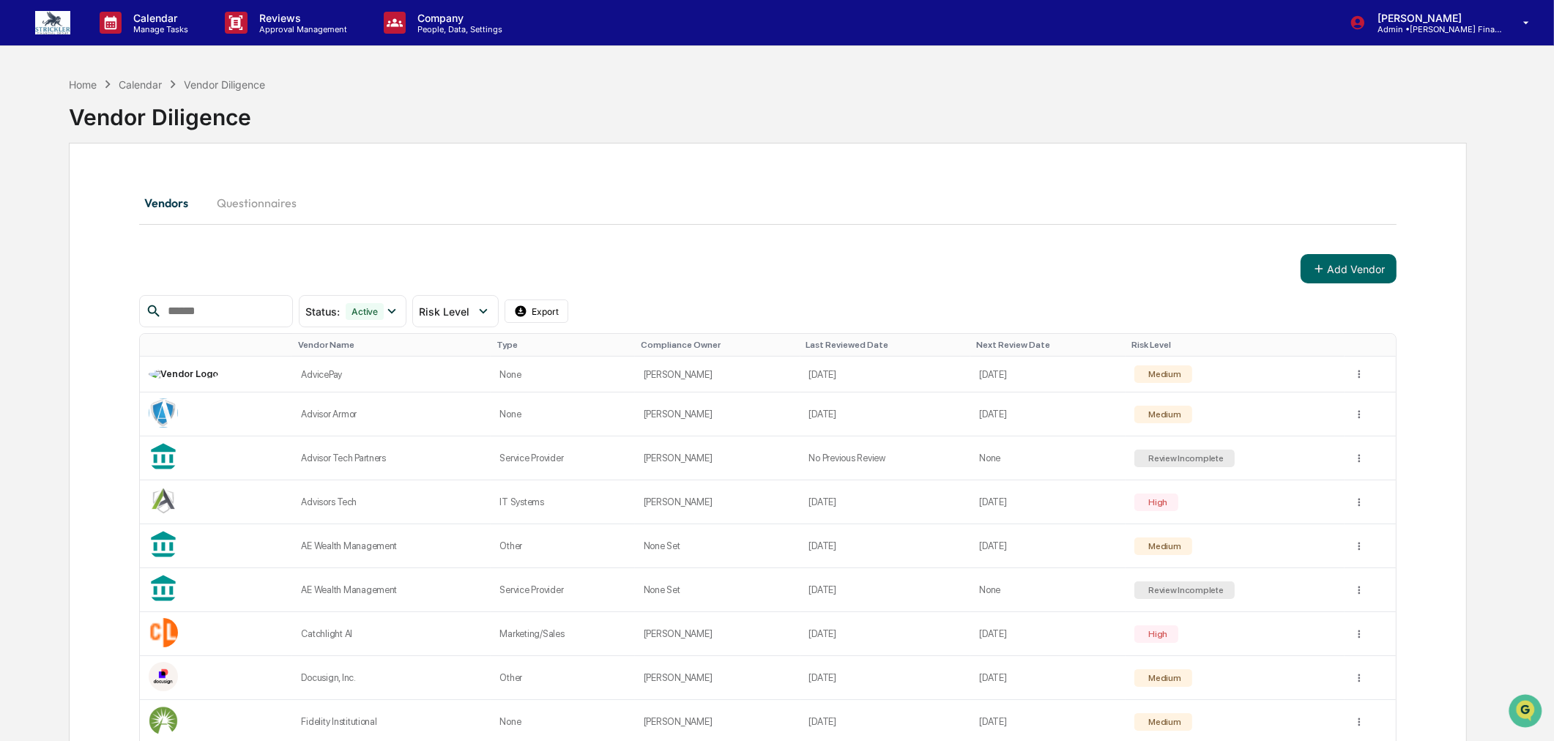
click at [223, 312] on input "text" at bounding box center [224, 311] width 125 height 19
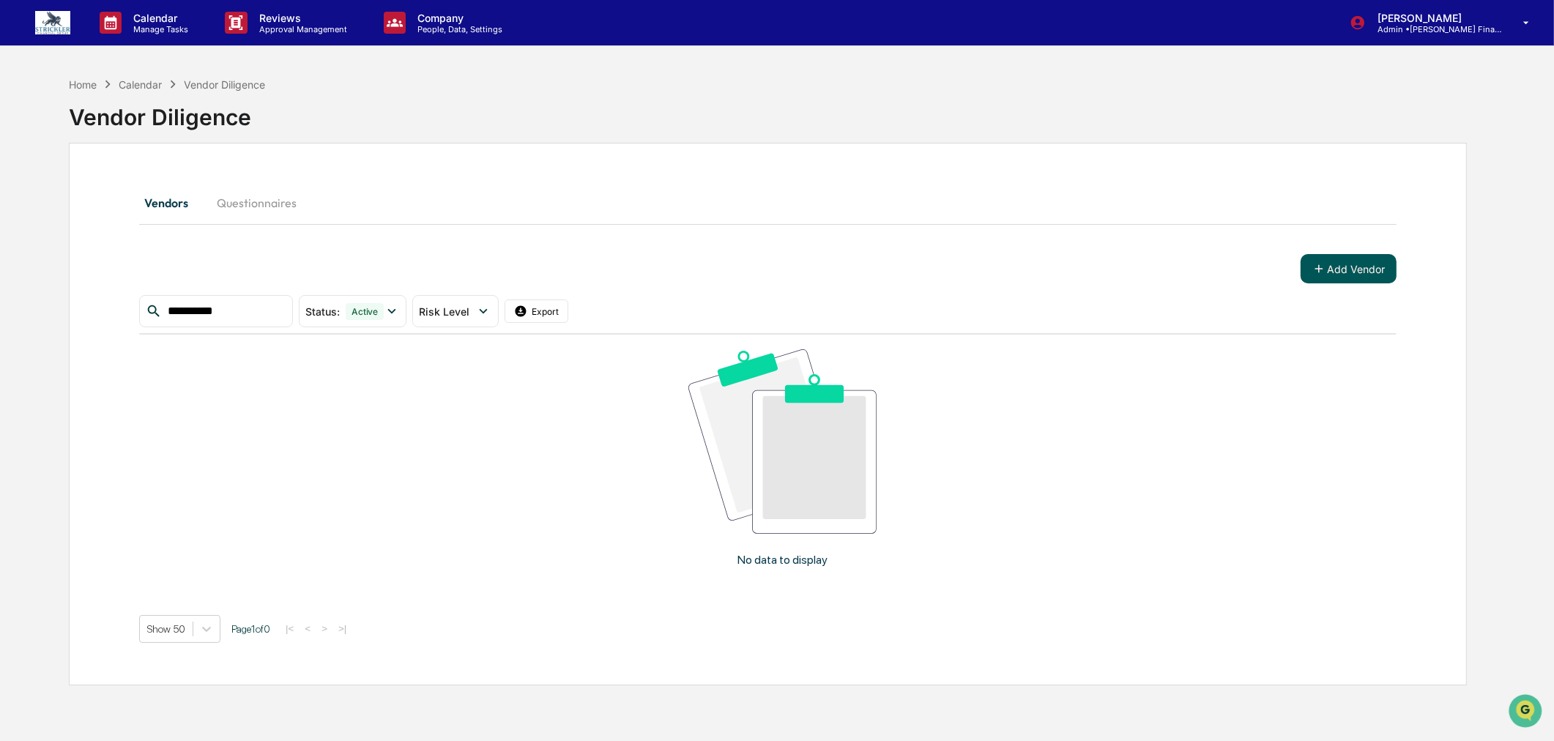
type input "**********"
click at [1354, 261] on button "Add Vendor" at bounding box center [1349, 268] width 96 height 29
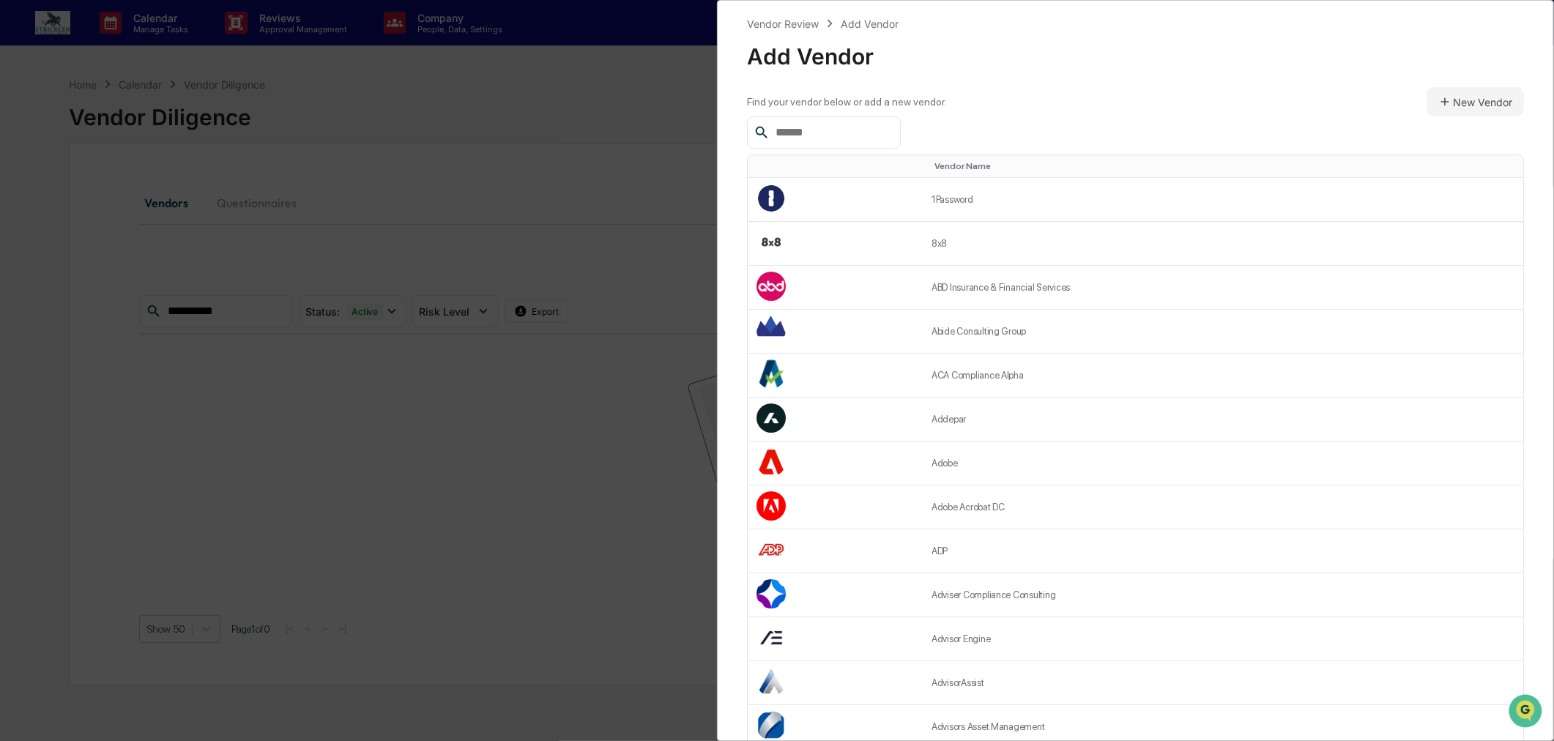
click at [834, 138] on input "text" at bounding box center [832, 132] width 125 height 19
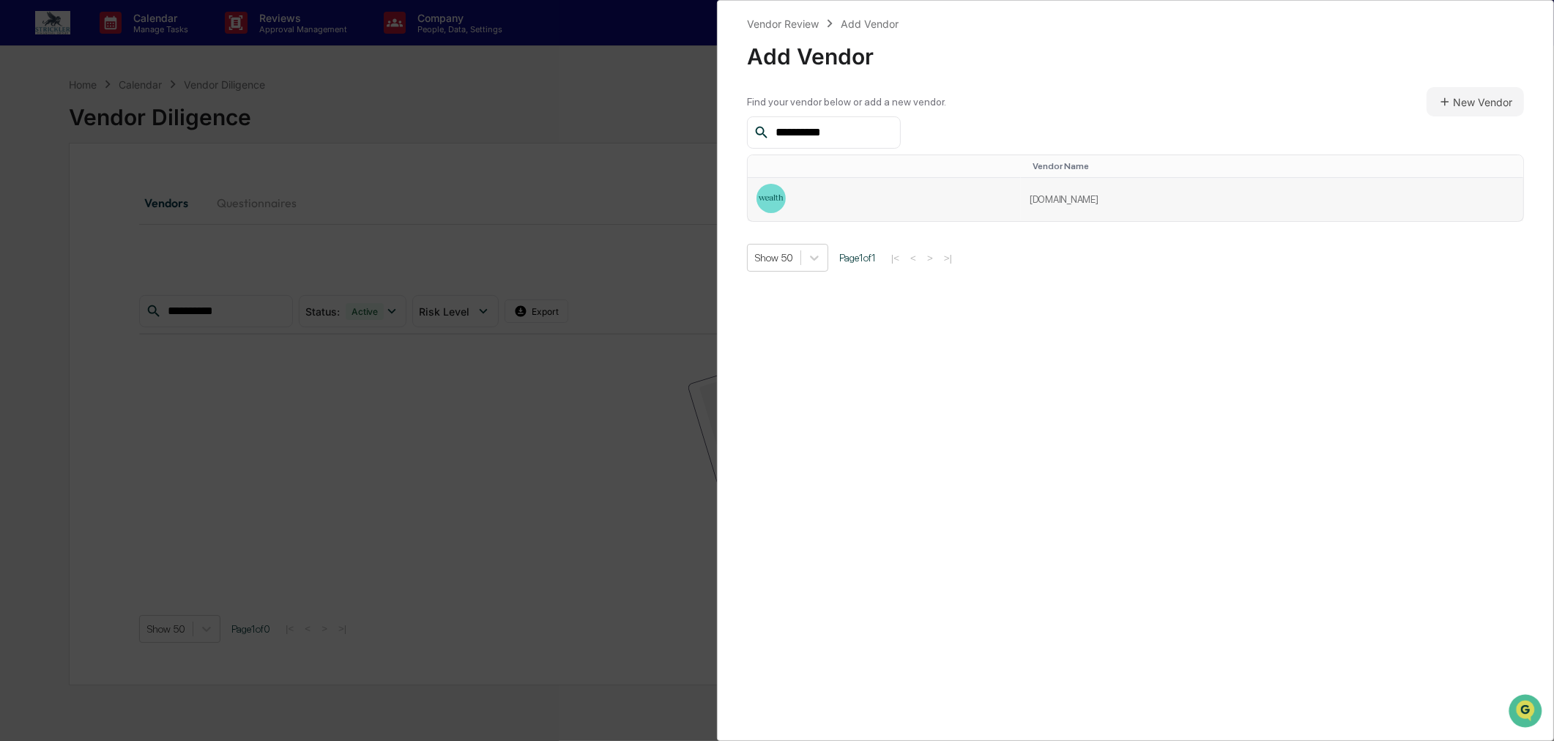
type input "**********"
click at [987, 195] on td at bounding box center [884, 199] width 273 height 43
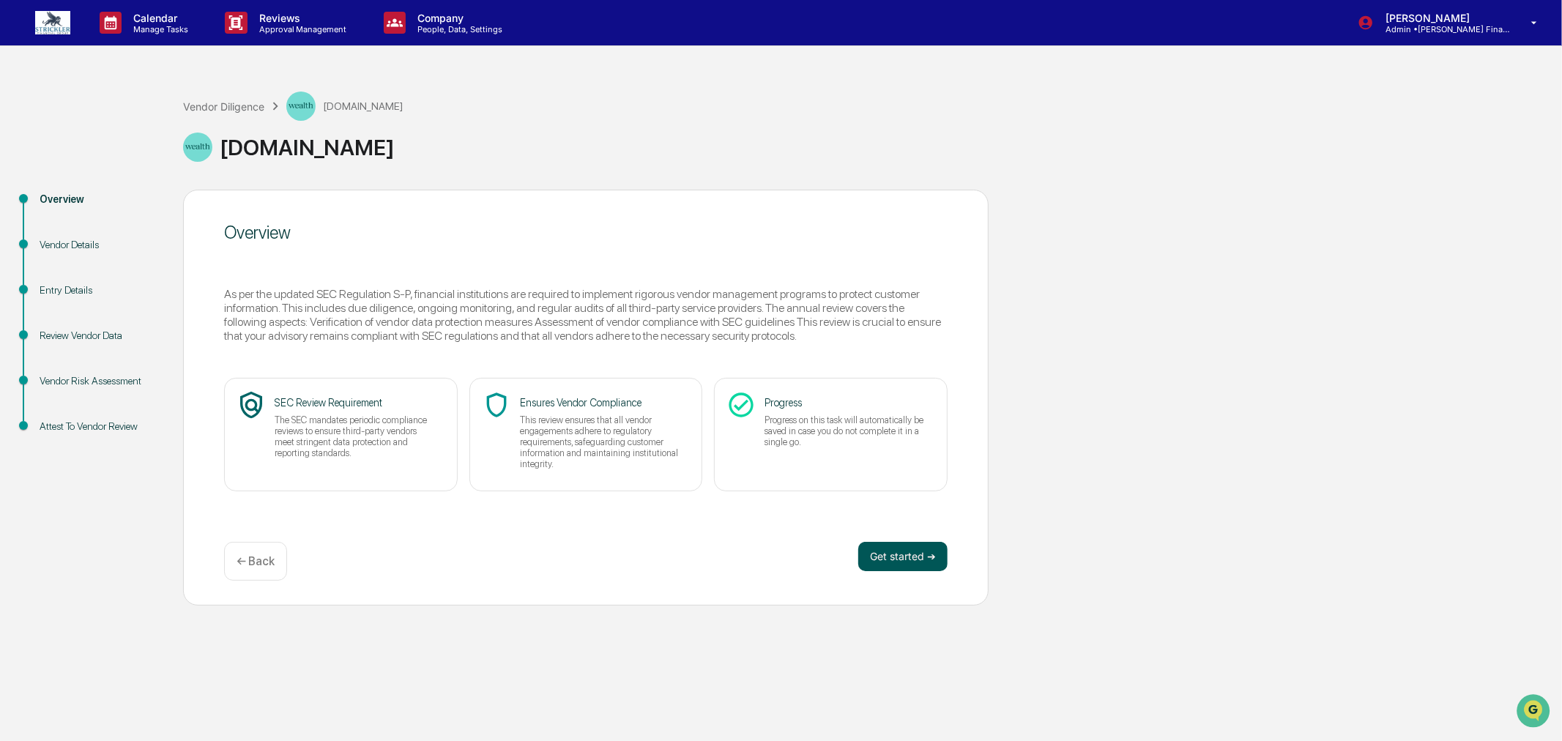
click at [919, 571] on button "Get started ➔" at bounding box center [903, 556] width 89 height 29
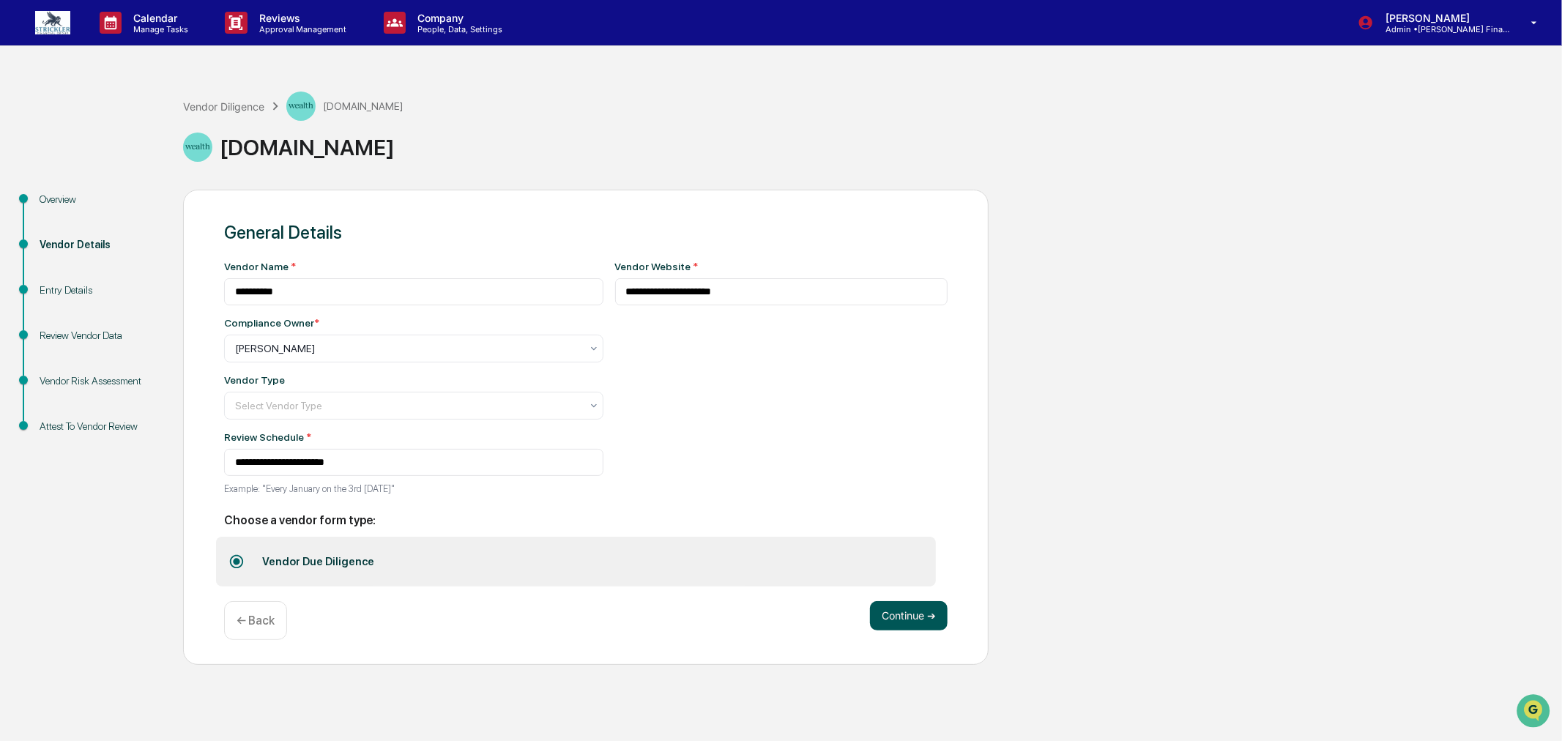
click at [916, 631] on button "Continue ➔" at bounding box center [909, 615] width 78 height 29
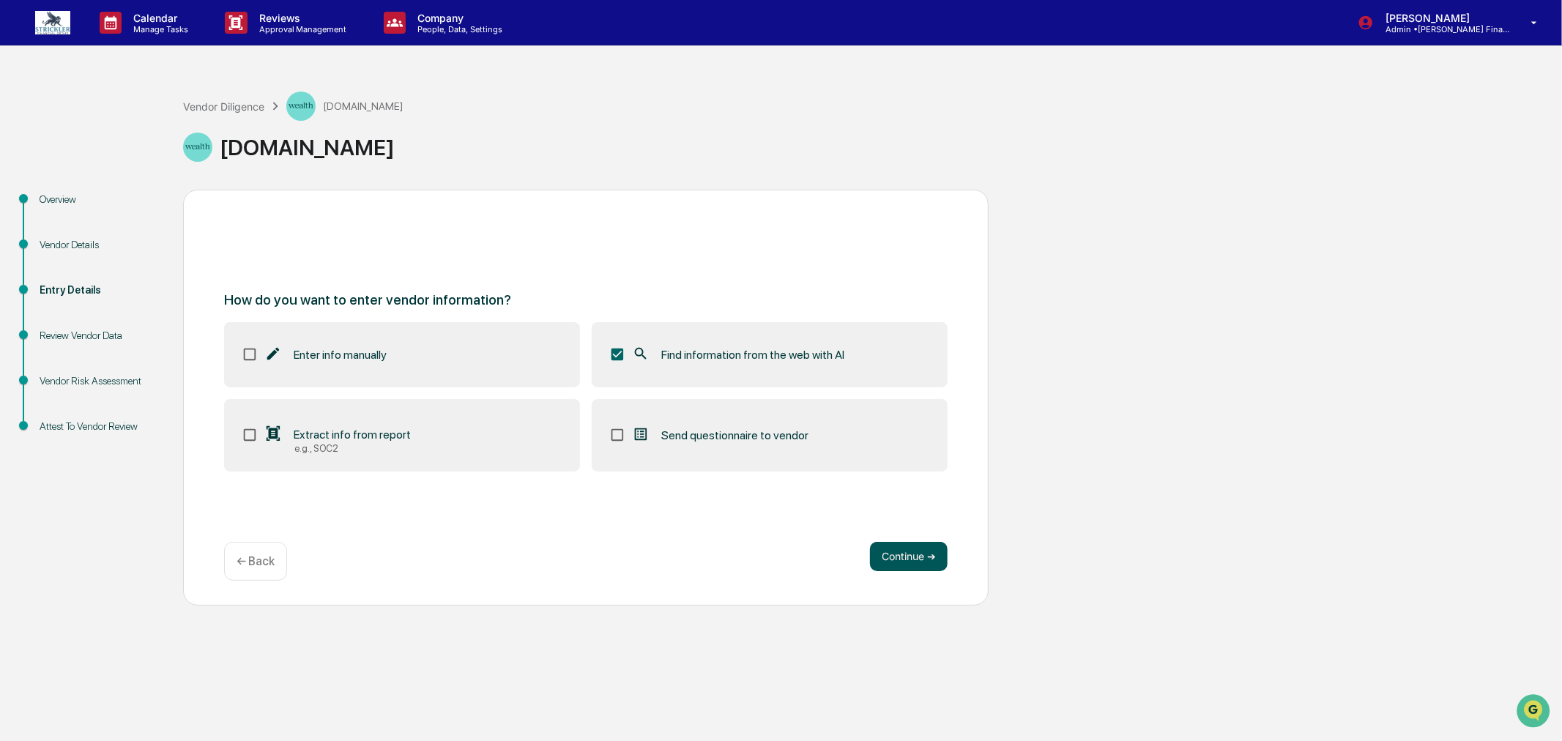
click at [902, 553] on button "Continue ➔" at bounding box center [909, 556] width 78 height 29
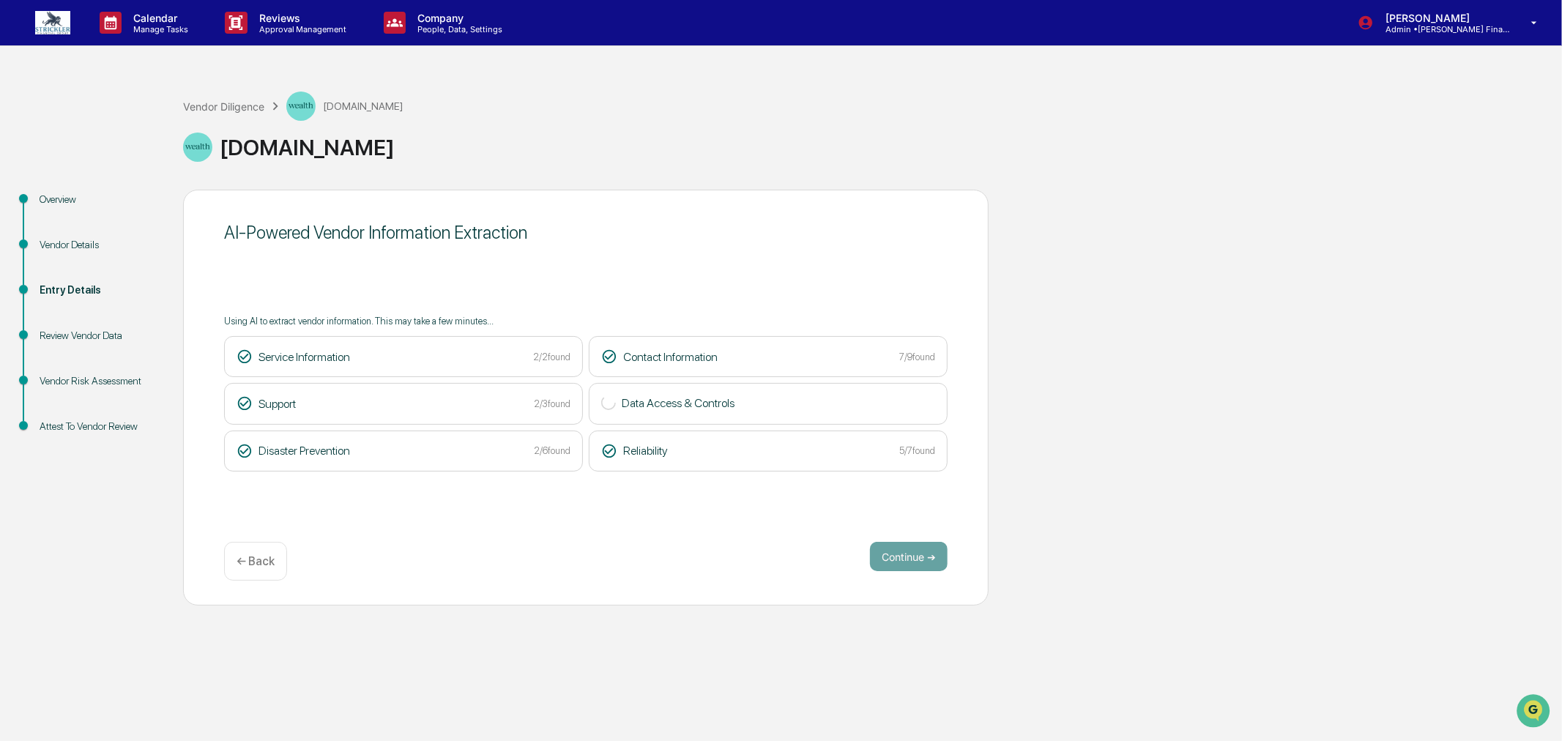
click at [758, 542] on div "Continue ➔ ← Back" at bounding box center [586, 561] width 724 height 39
click at [897, 546] on button "Continue ➔" at bounding box center [909, 556] width 78 height 29
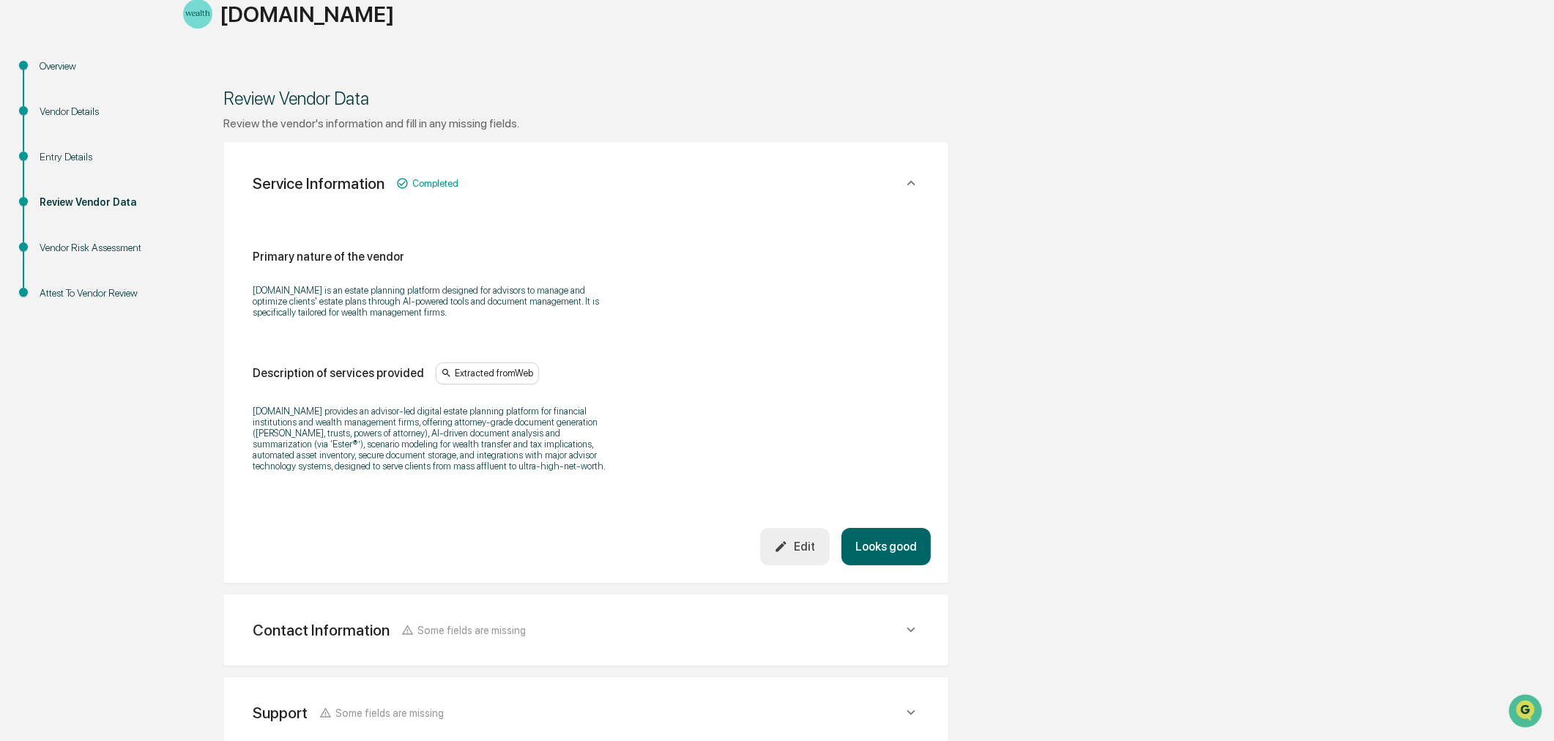
scroll to position [163, 0]
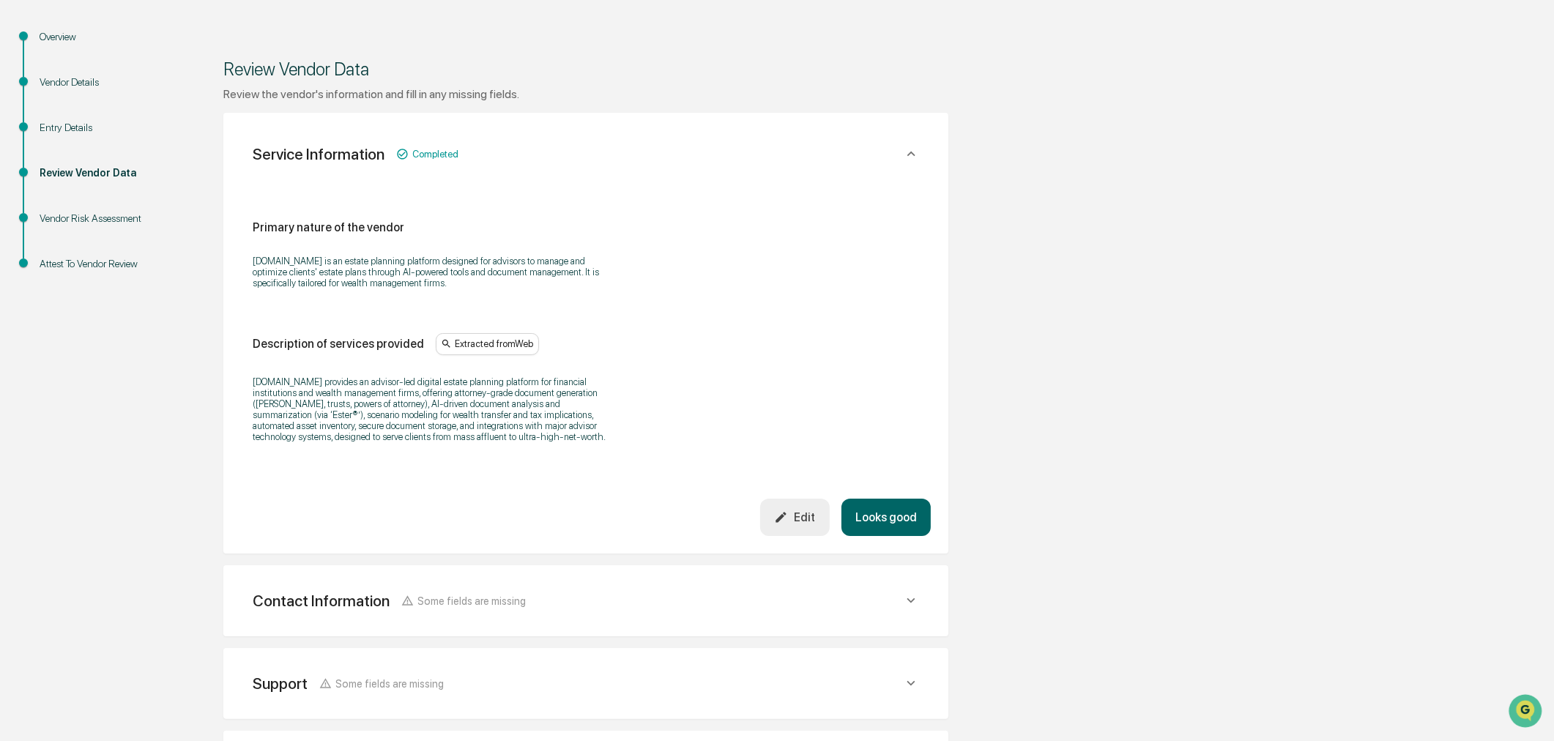
click at [870, 536] on button "Looks good" at bounding box center [886, 517] width 89 height 37
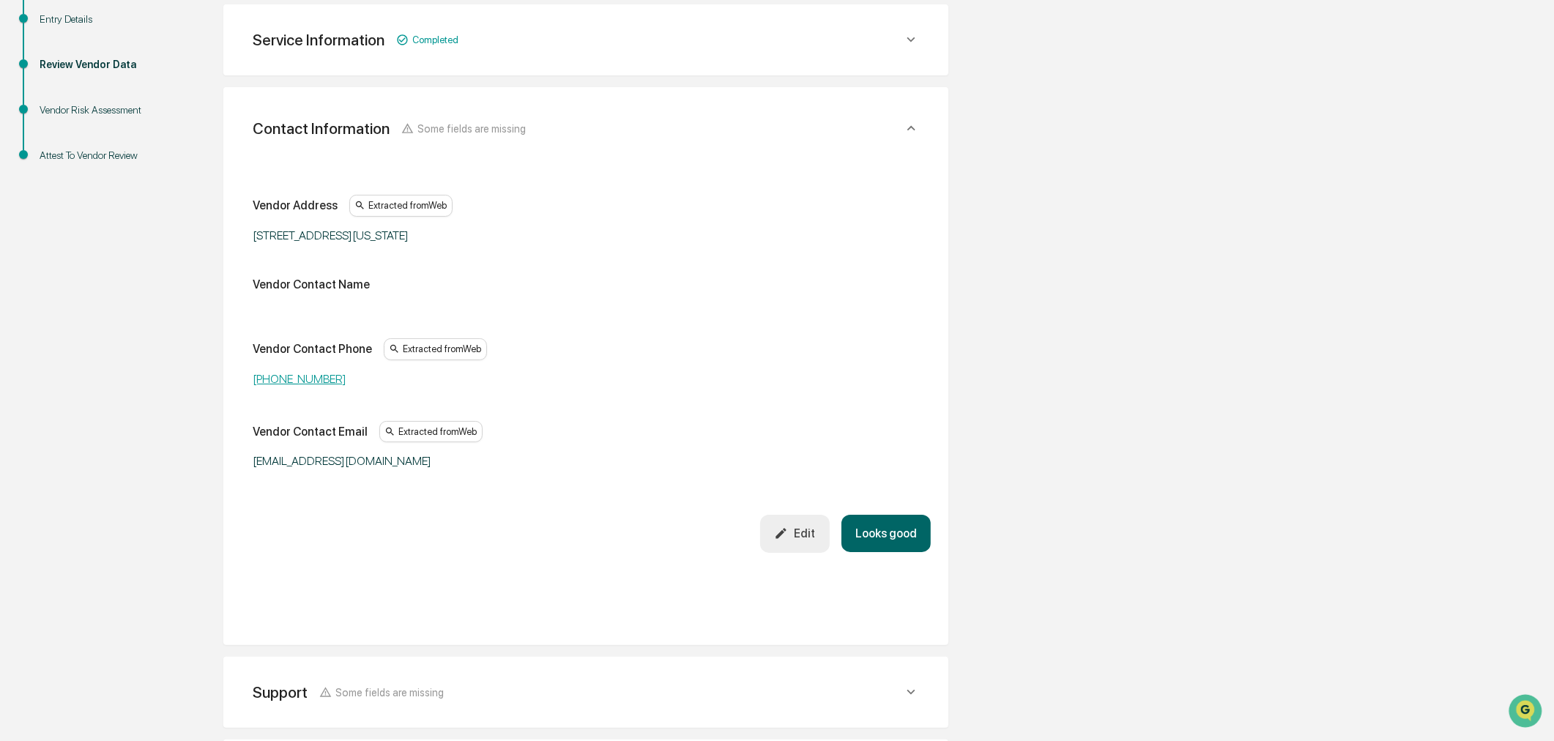
scroll to position [281, 0]
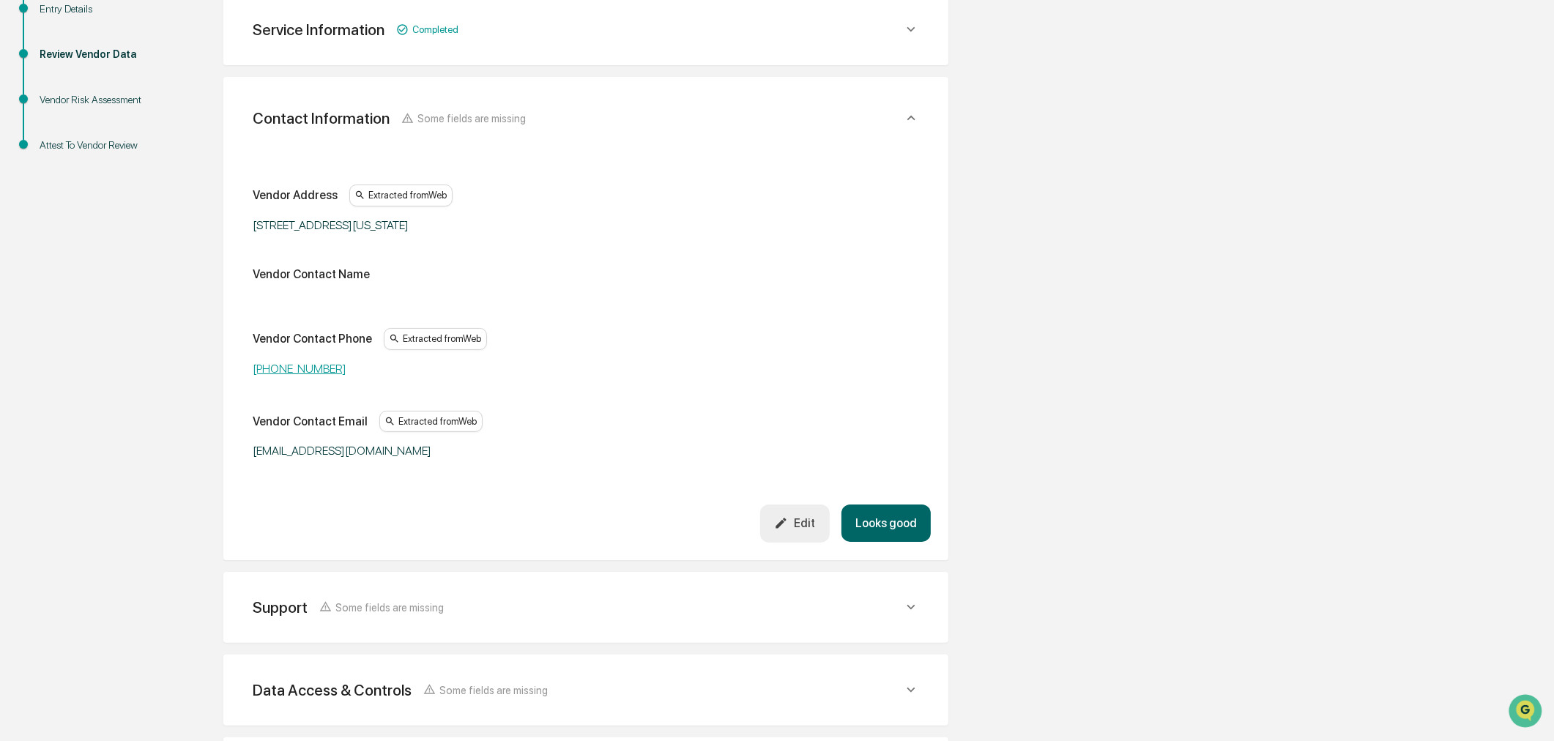
click at [881, 542] on button "Looks good" at bounding box center [886, 523] width 89 height 37
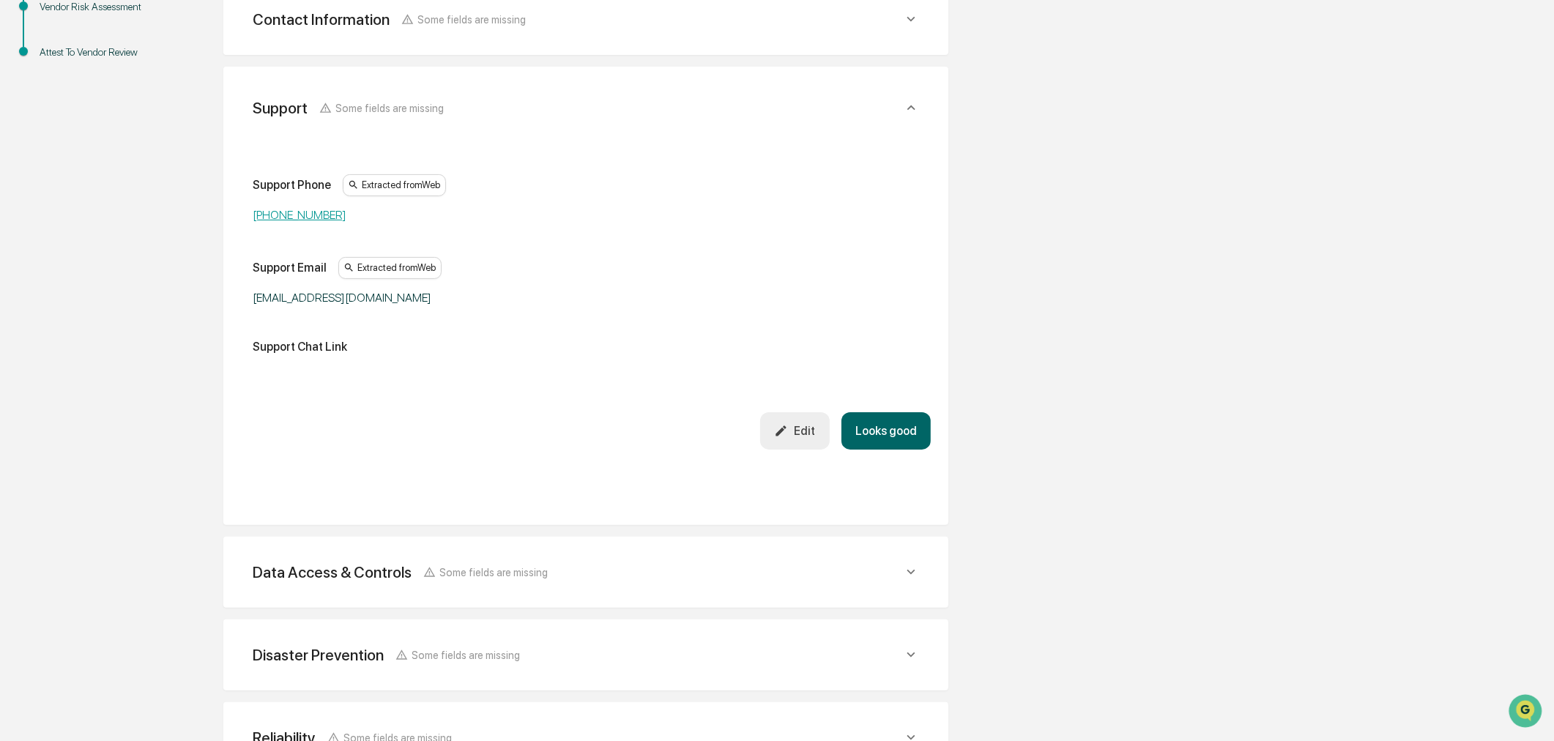
scroll to position [379, 0]
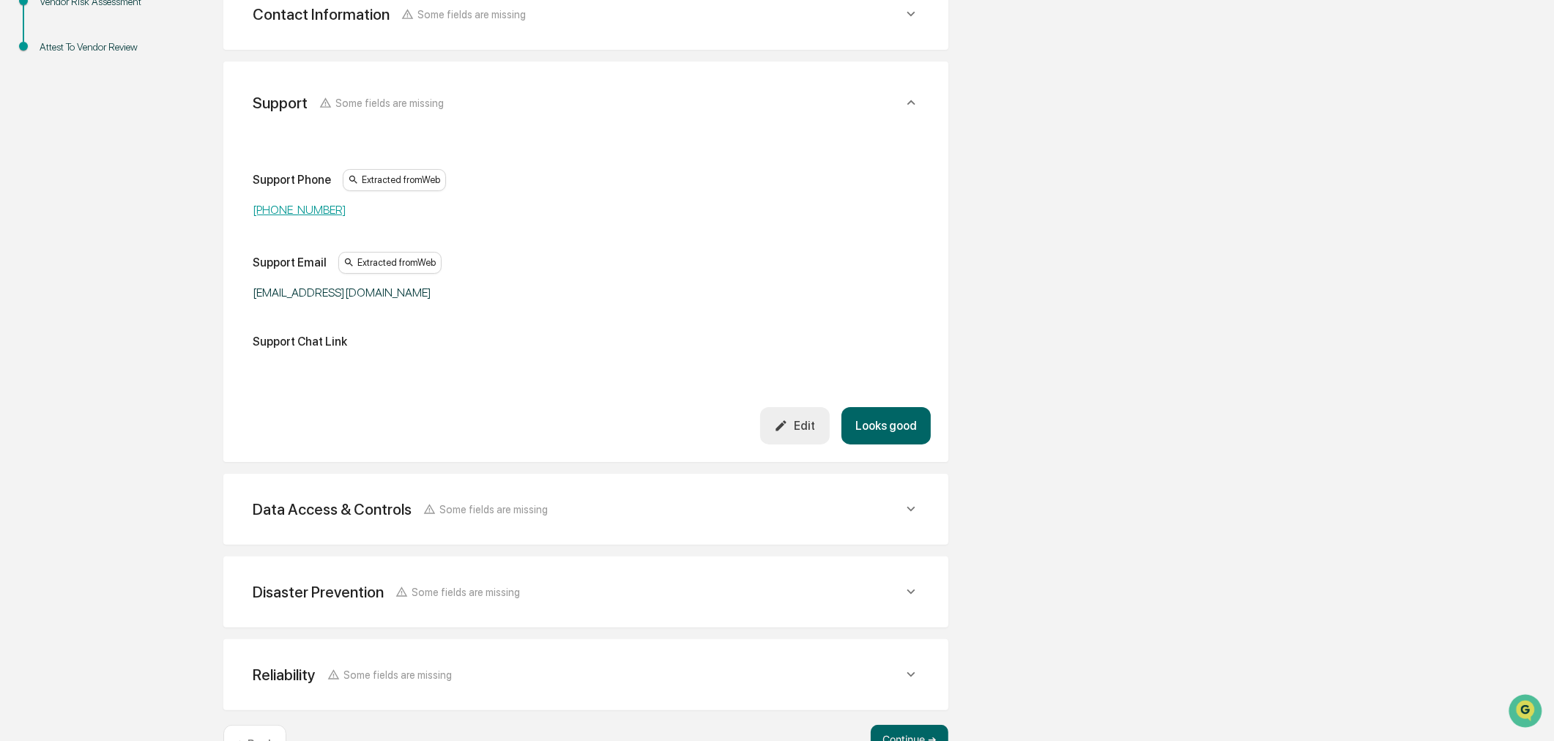
click at [875, 445] on button "Looks good" at bounding box center [886, 425] width 89 height 37
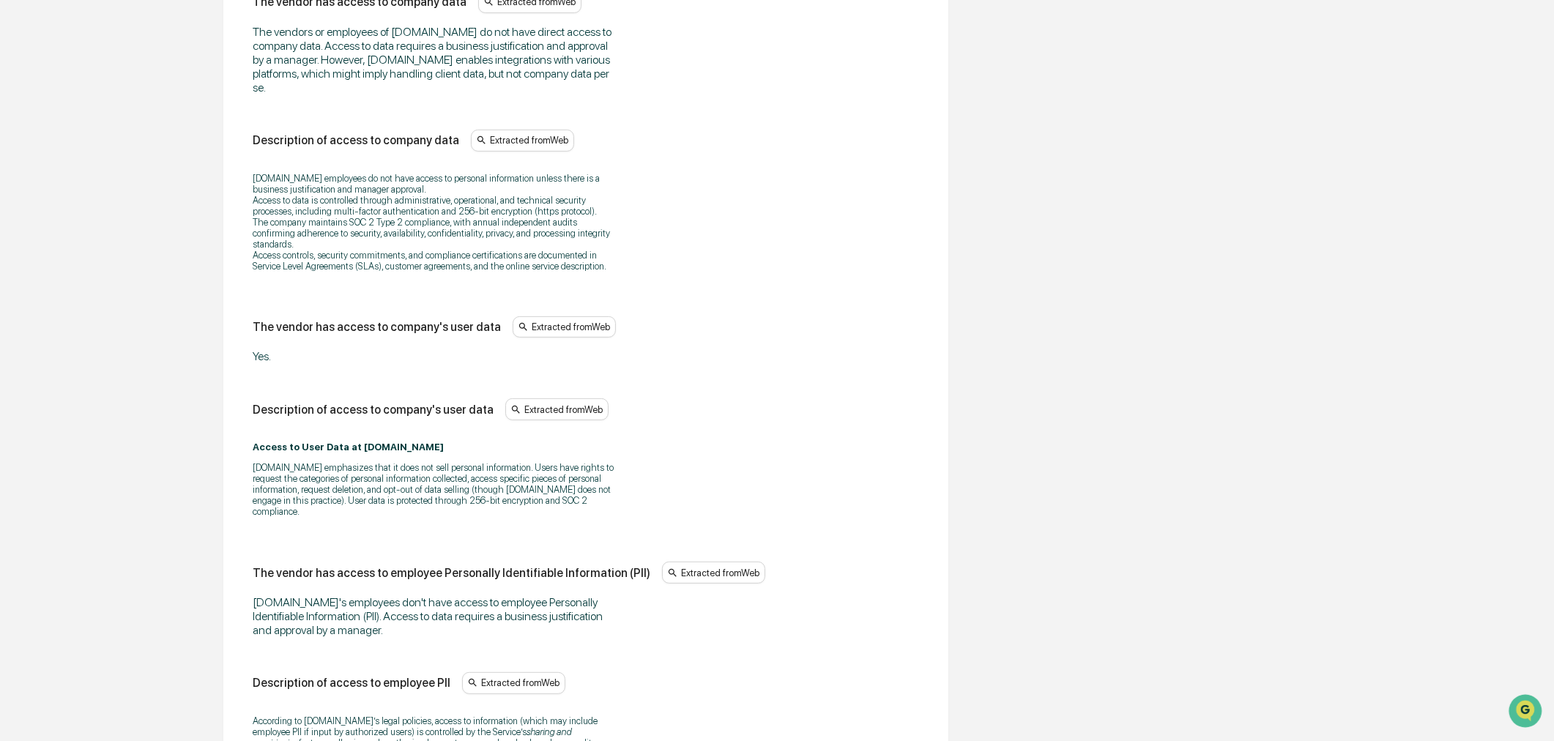
scroll to position [642, 0]
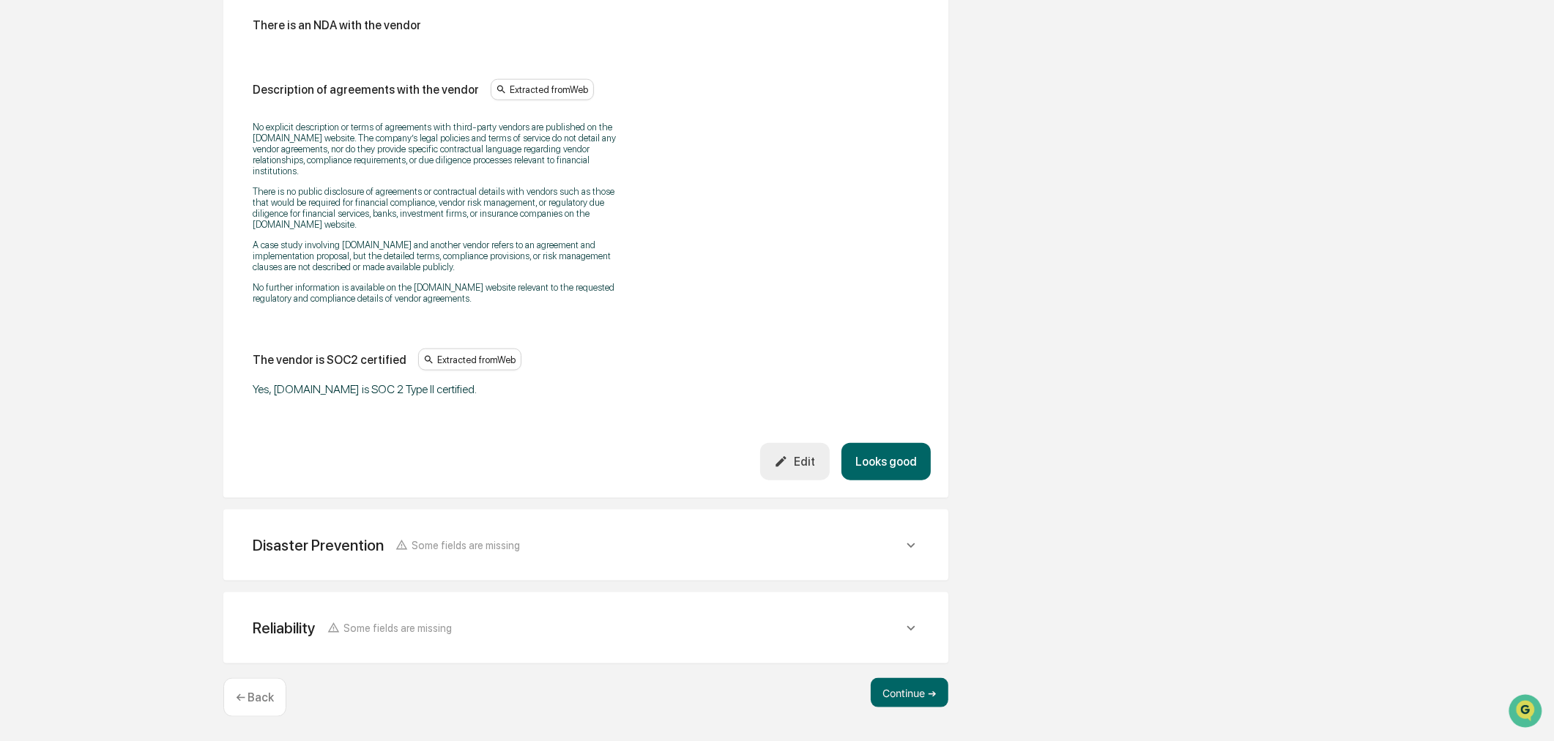
click at [861, 443] on button "Looks good" at bounding box center [886, 461] width 89 height 37
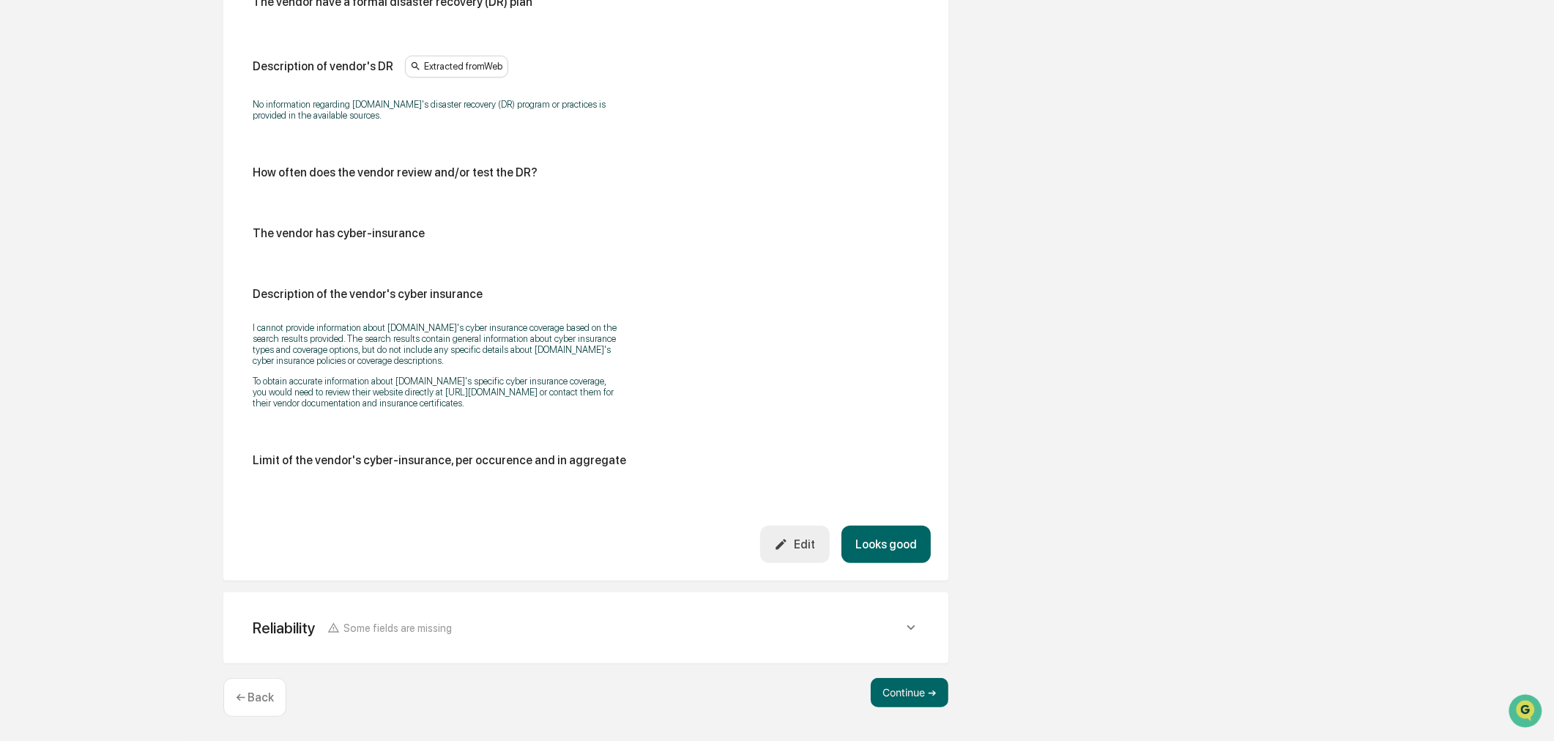
click at [879, 526] on button "Looks good" at bounding box center [886, 544] width 89 height 37
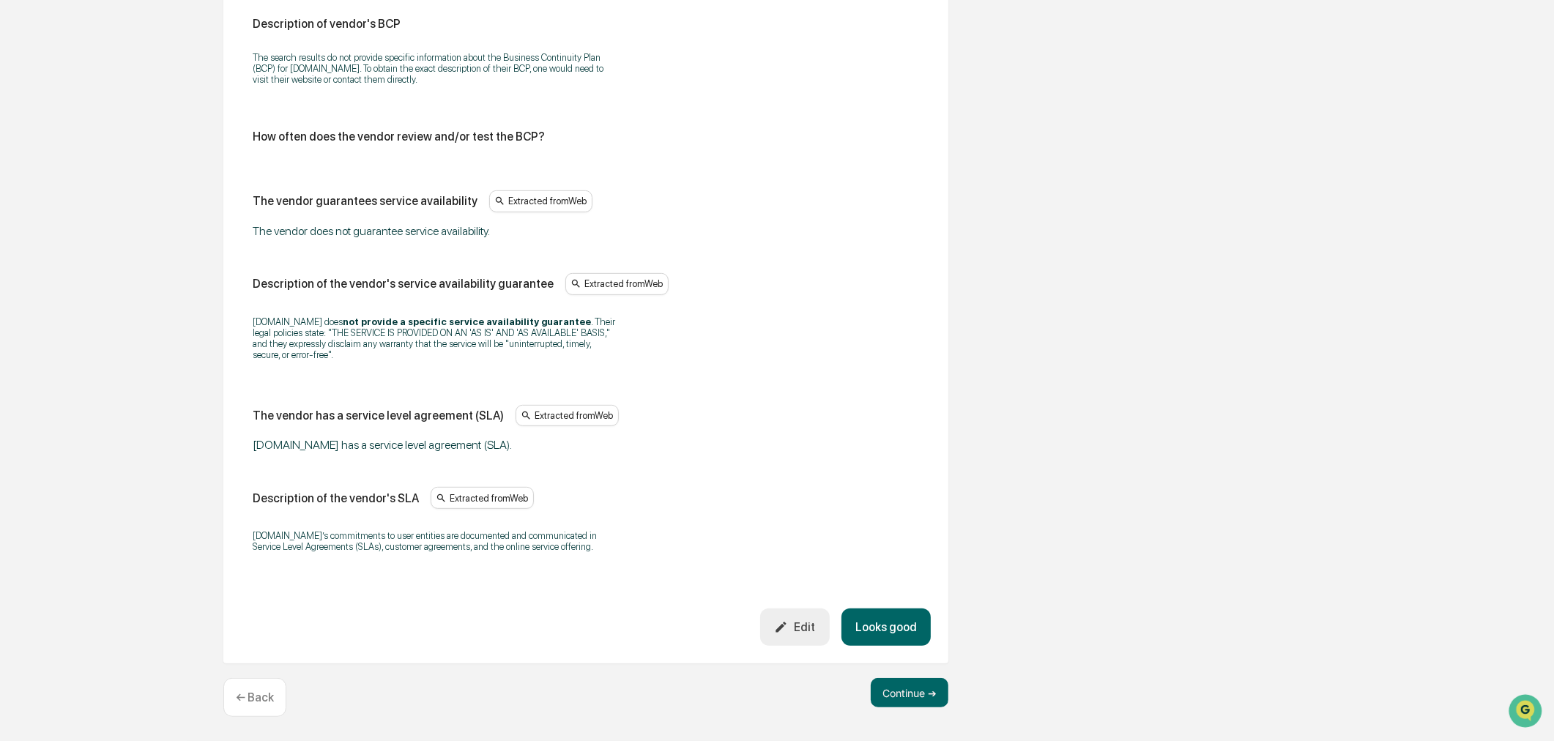
scroll to position [1075, 0]
click at [873, 609] on button "Looks good" at bounding box center [886, 627] width 89 height 37
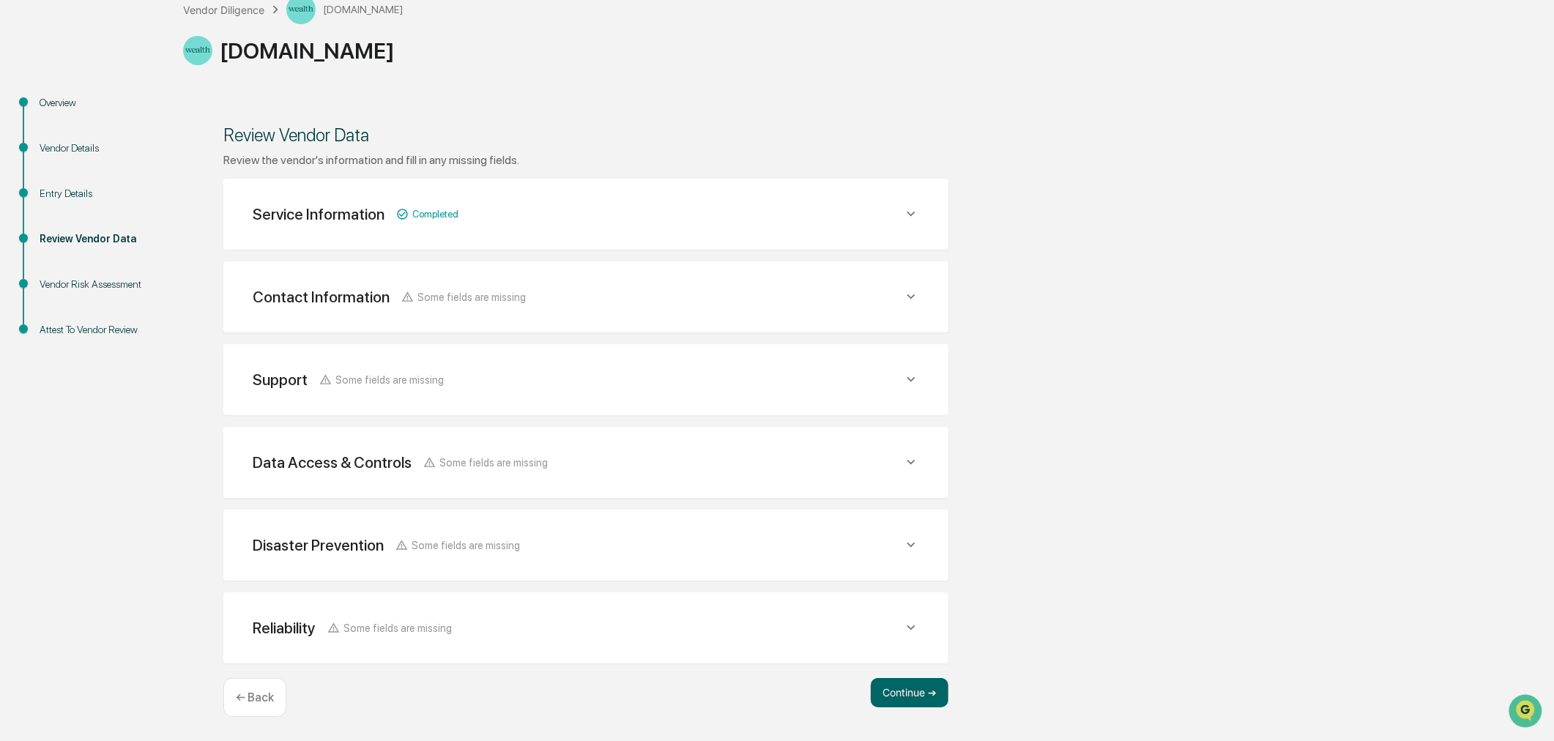
scroll to position [206, 0]
click at [930, 684] on button "Continue ➔" at bounding box center [910, 692] width 78 height 29
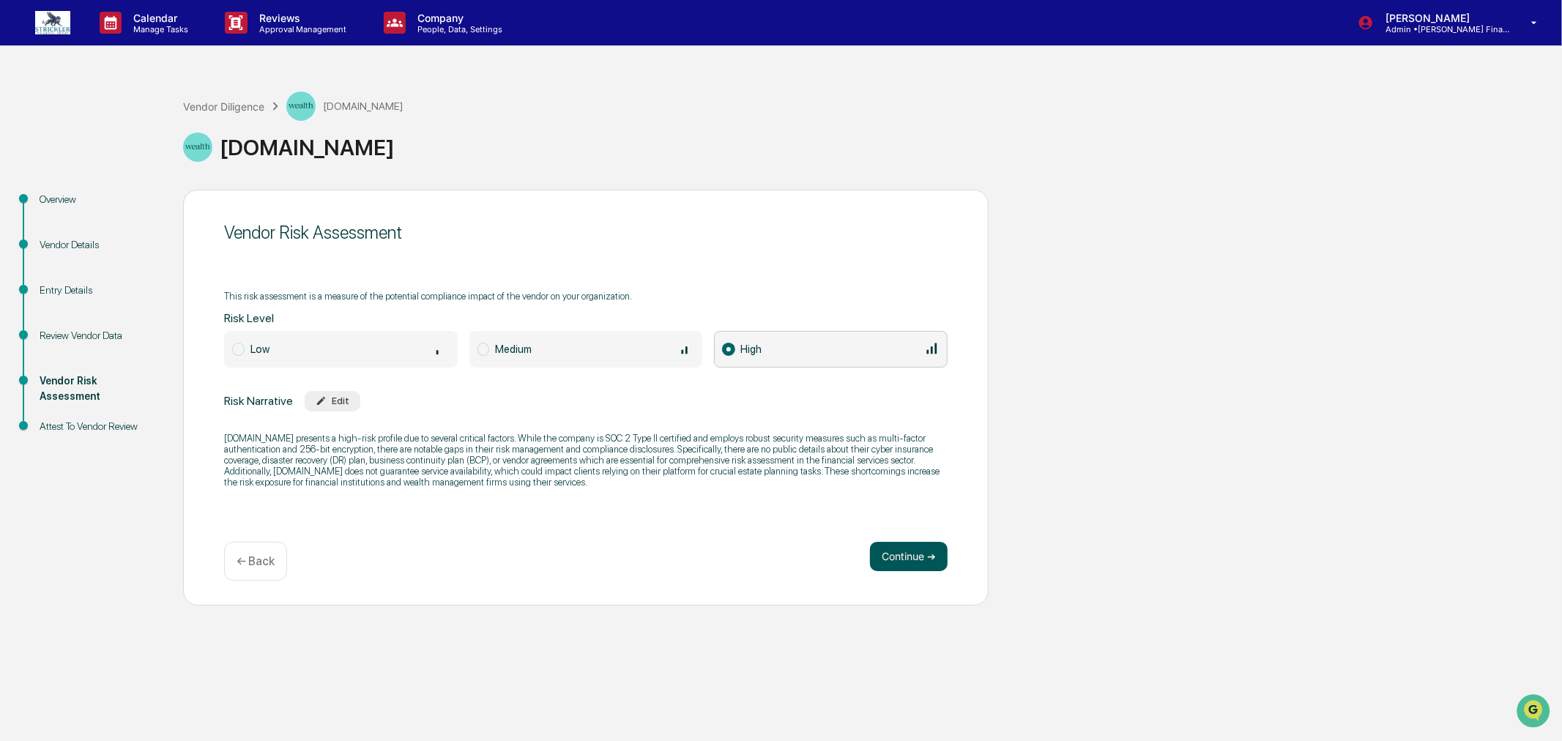
click at [905, 546] on button "Continue ➔" at bounding box center [909, 556] width 78 height 29
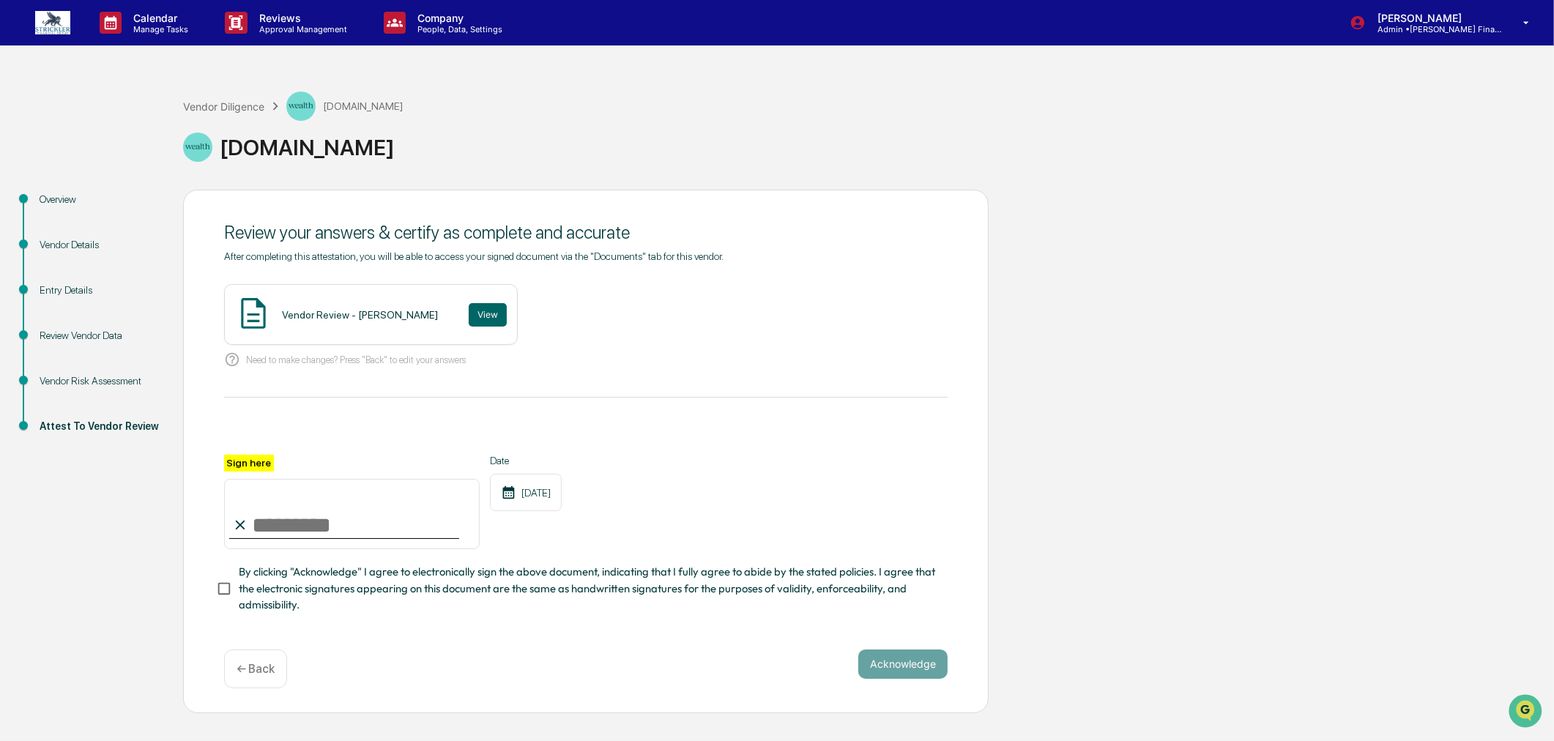
click at [289, 531] on input "Sign here" at bounding box center [352, 514] width 256 height 70
type input "**********"
click at [886, 679] on button "Acknowledge" at bounding box center [903, 664] width 89 height 29
click at [469, 305] on button "View" at bounding box center [488, 314] width 38 height 23
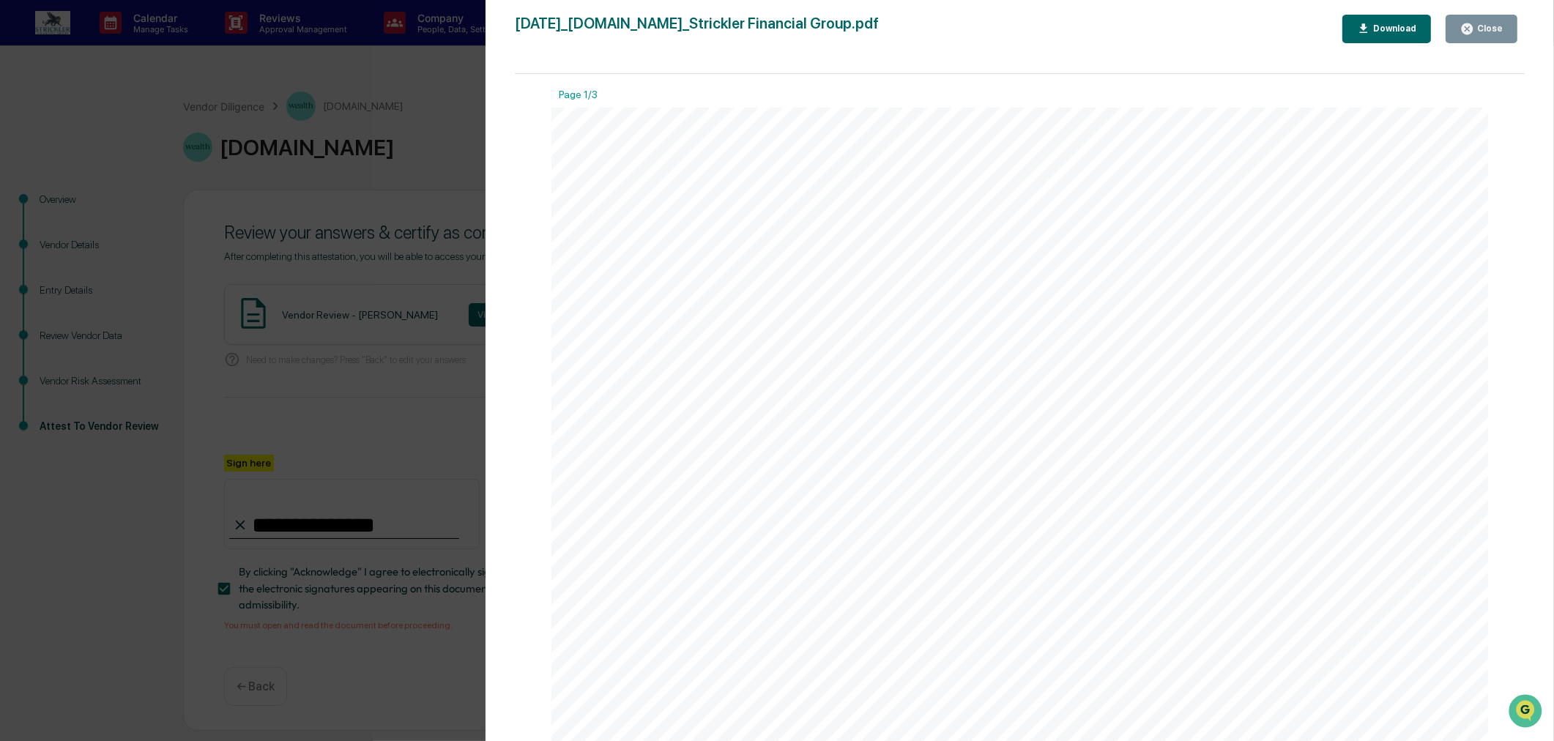
click at [1491, 28] on div "Close" at bounding box center [1489, 28] width 29 height 10
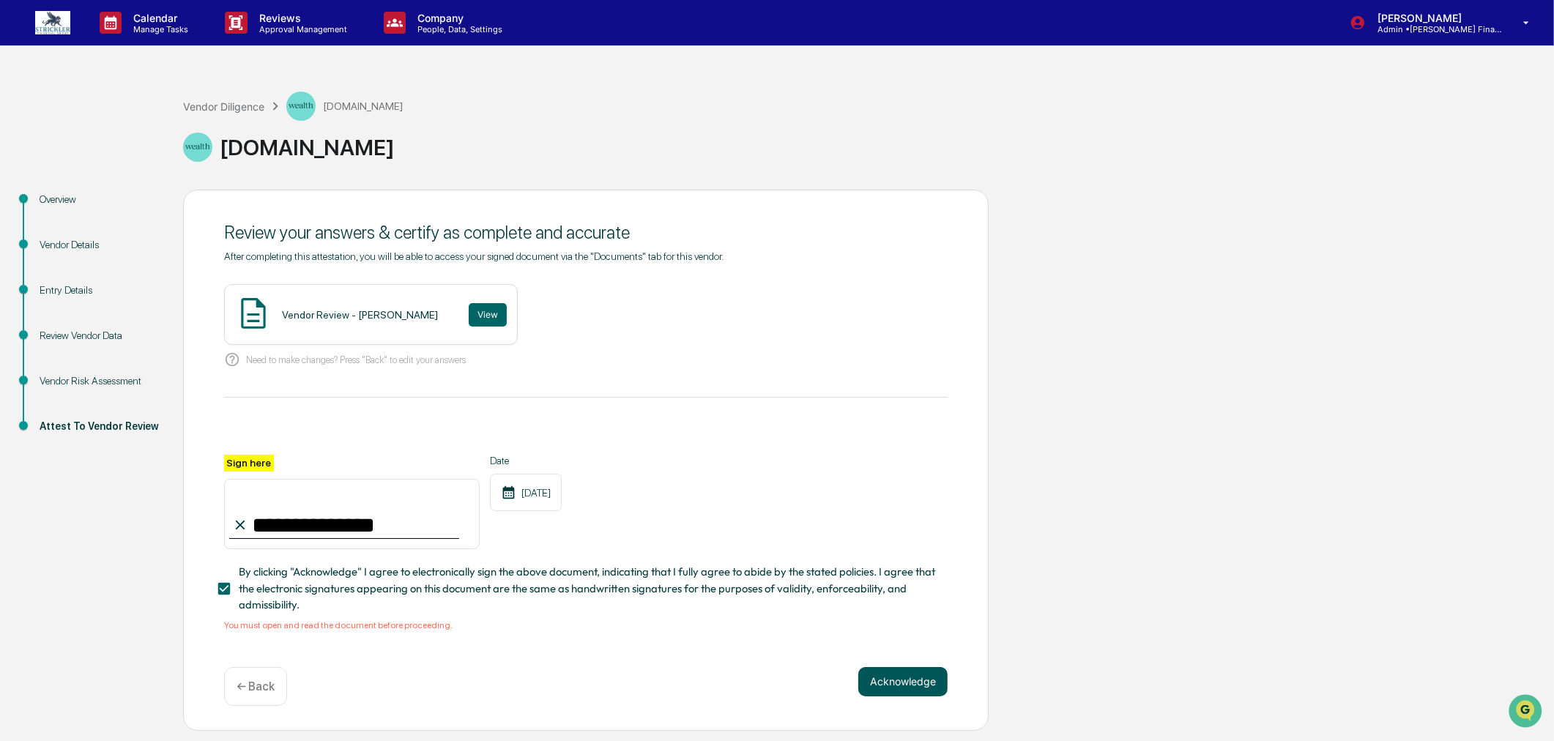
click at [908, 697] on button "Acknowledge" at bounding box center [903, 681] width 89 height 29
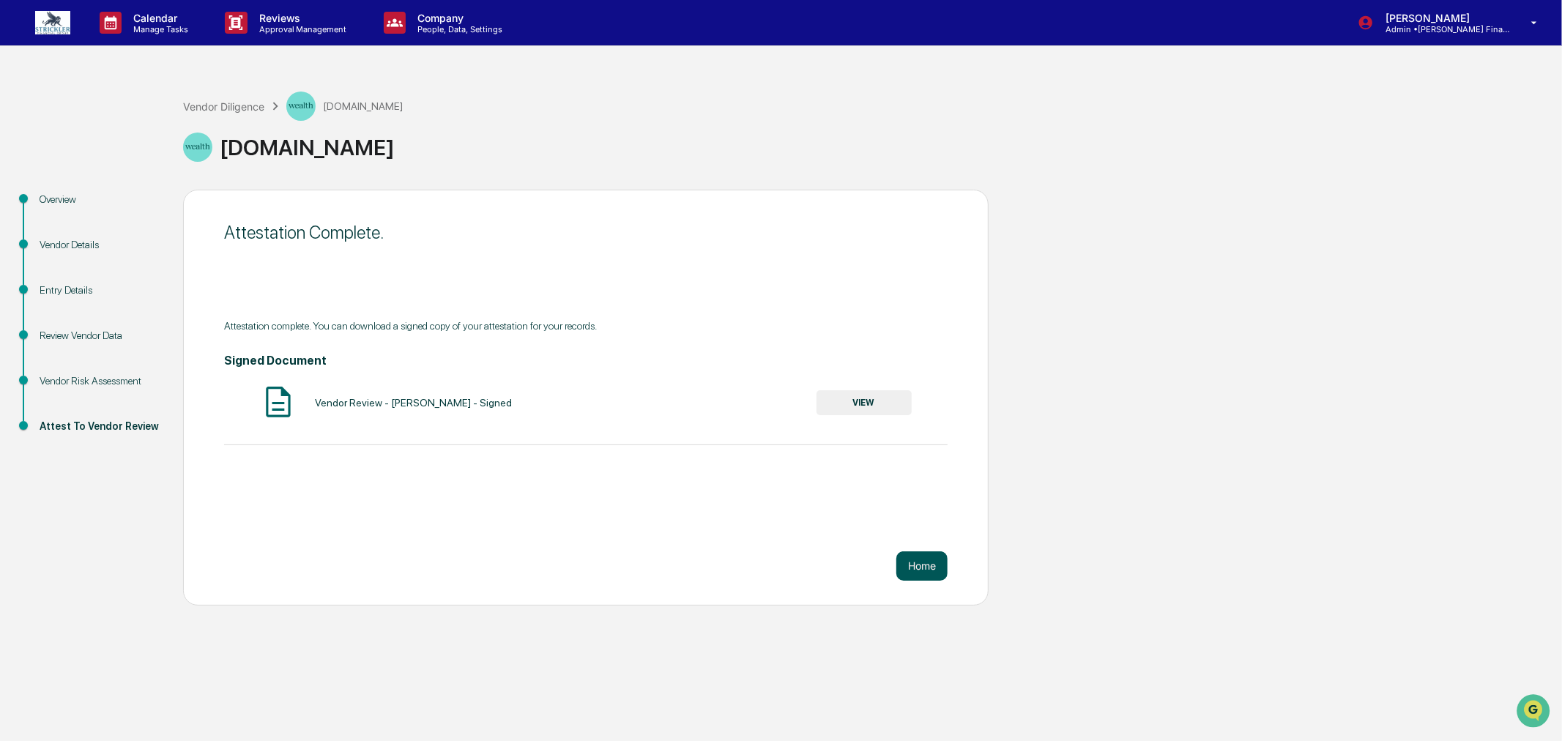
click at [916, 569] on button "Home" at bounding box center [922, 566] width 51 height 29
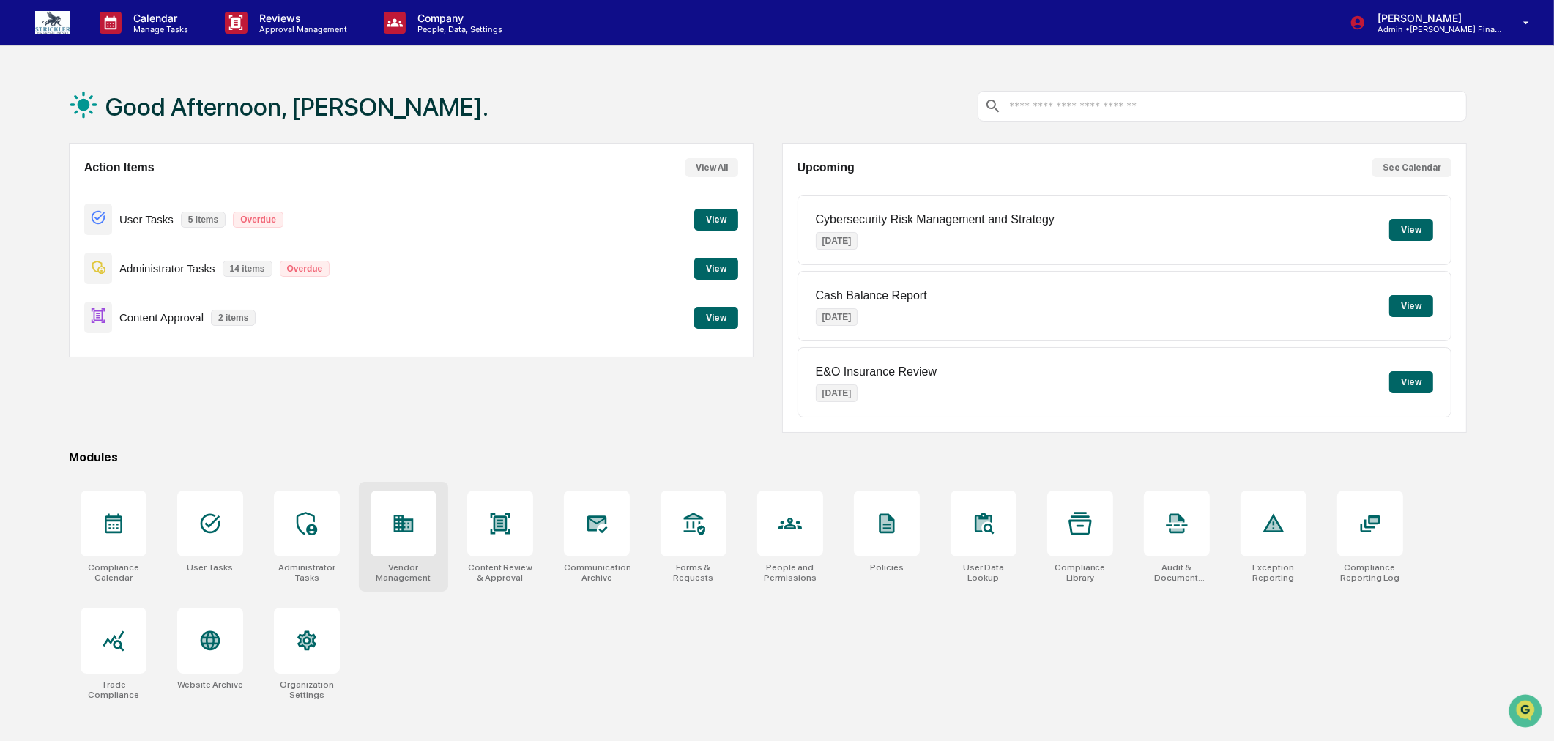
click at [393, 516] on icon at bounding box center [403, 524] width 20 height 18
